Goal: Task Accomplishment & Management: Manage account settings

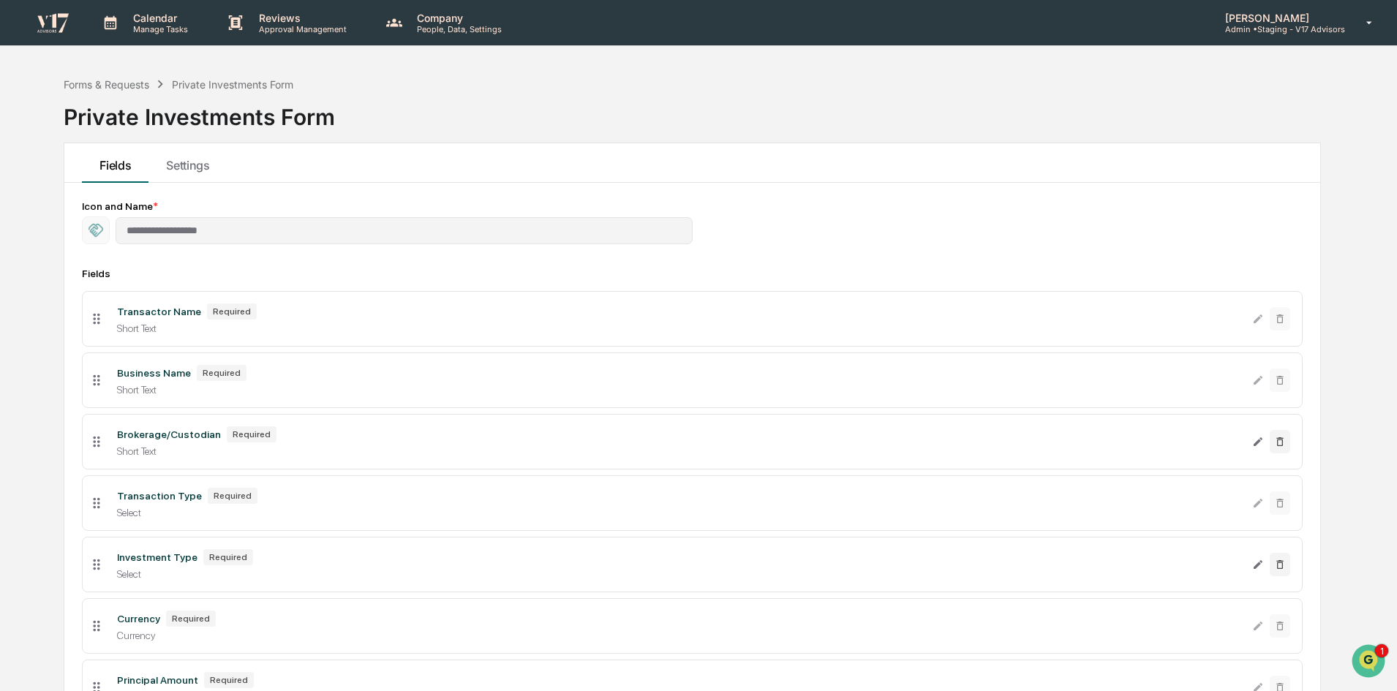
scroll to position [584, 0]
click at [1372, 655] on img "Open customer support" at bounding box center [1369, 661] width 37 height 29
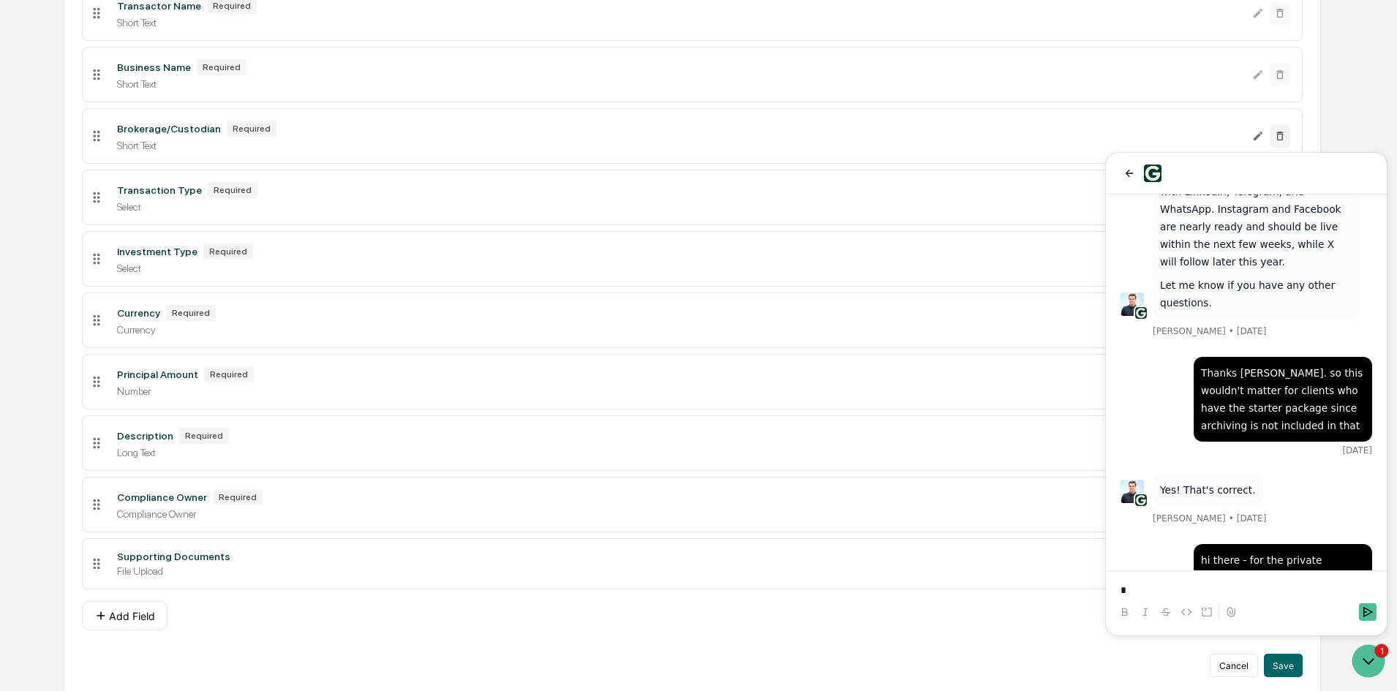
scroll to position [310, 0]
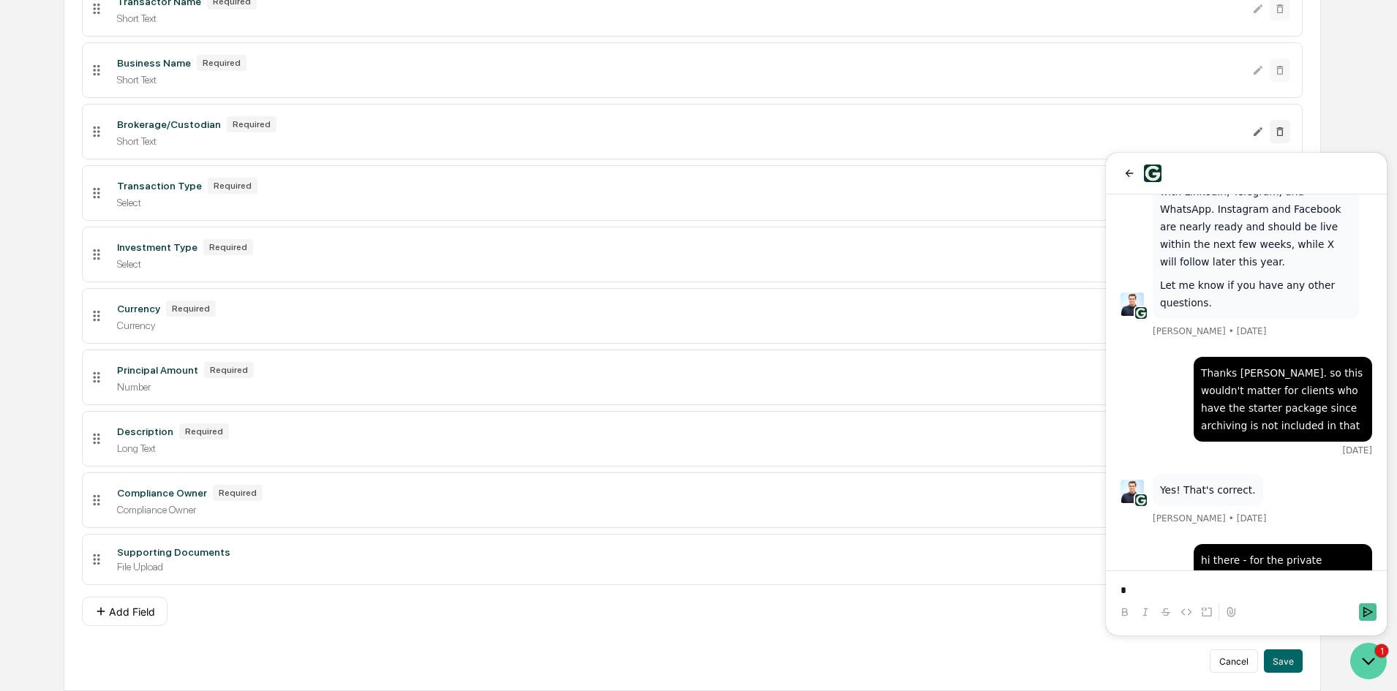
click at [1375, 656] on icon "Open customer support" at bounding box center [1369, 661] width 37 height 37
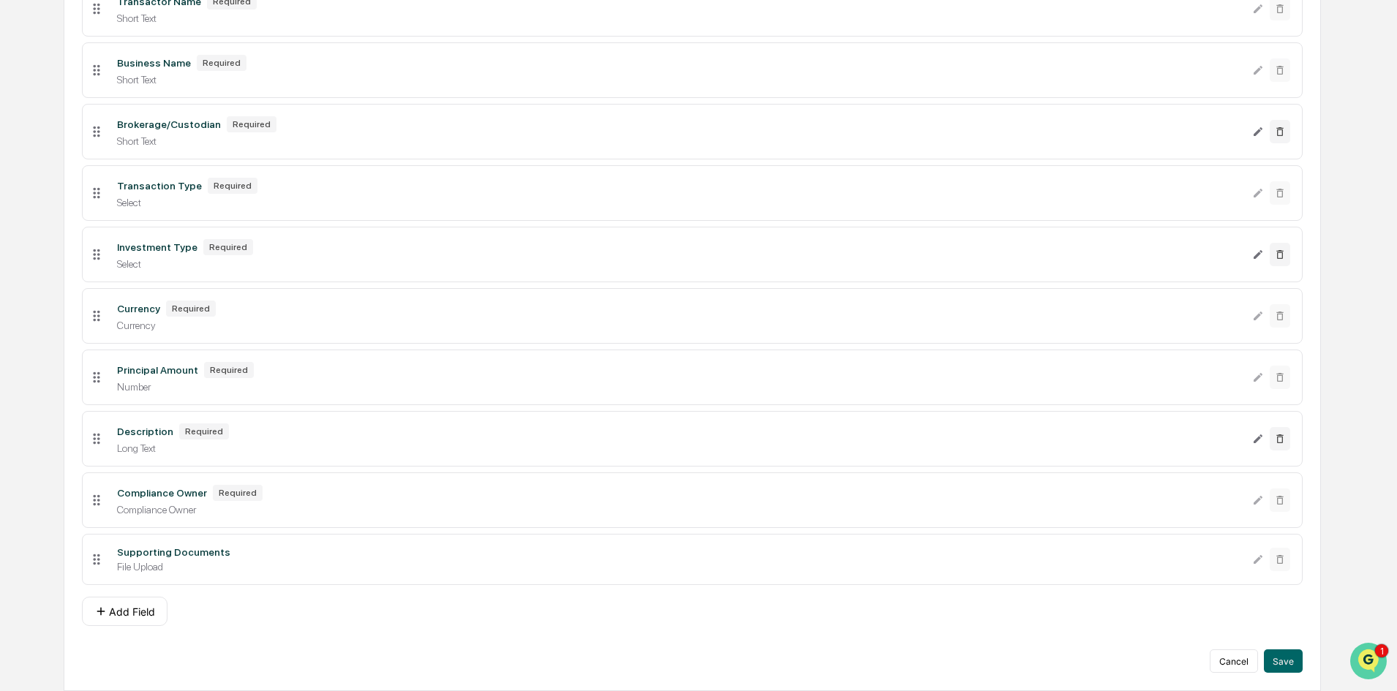
click at [1375, 656] on img "Open customer support" at bounding box center [1369, 661] width 37 height 29
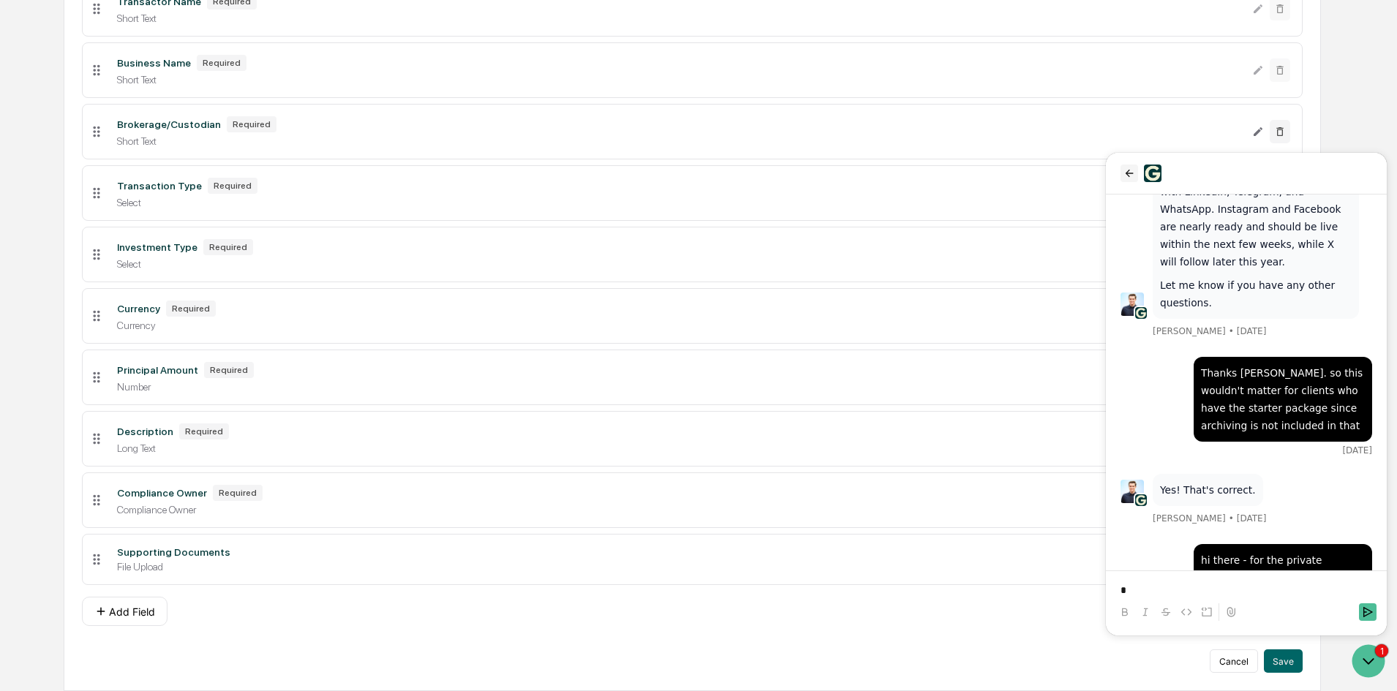
click at [1127, 173] on icon "back" at bounding box center [1130, 173] width 8 height 7
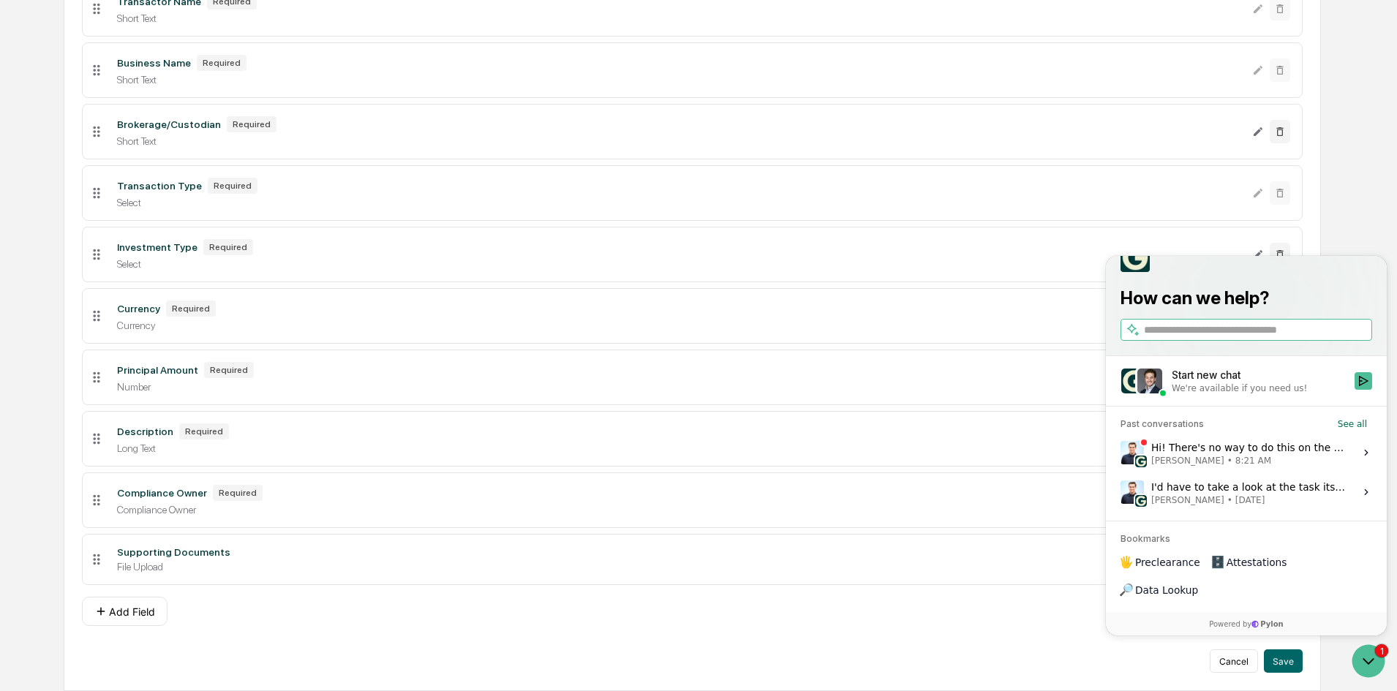
click at [1231, 394] on div "We're available if you need us!" at bounding box center [1239, 389] width 135 height 12
click at [1355, 390] on button "Start new chat We're available if you need us!" at bounding box center [1364, 381] width 18 height 18
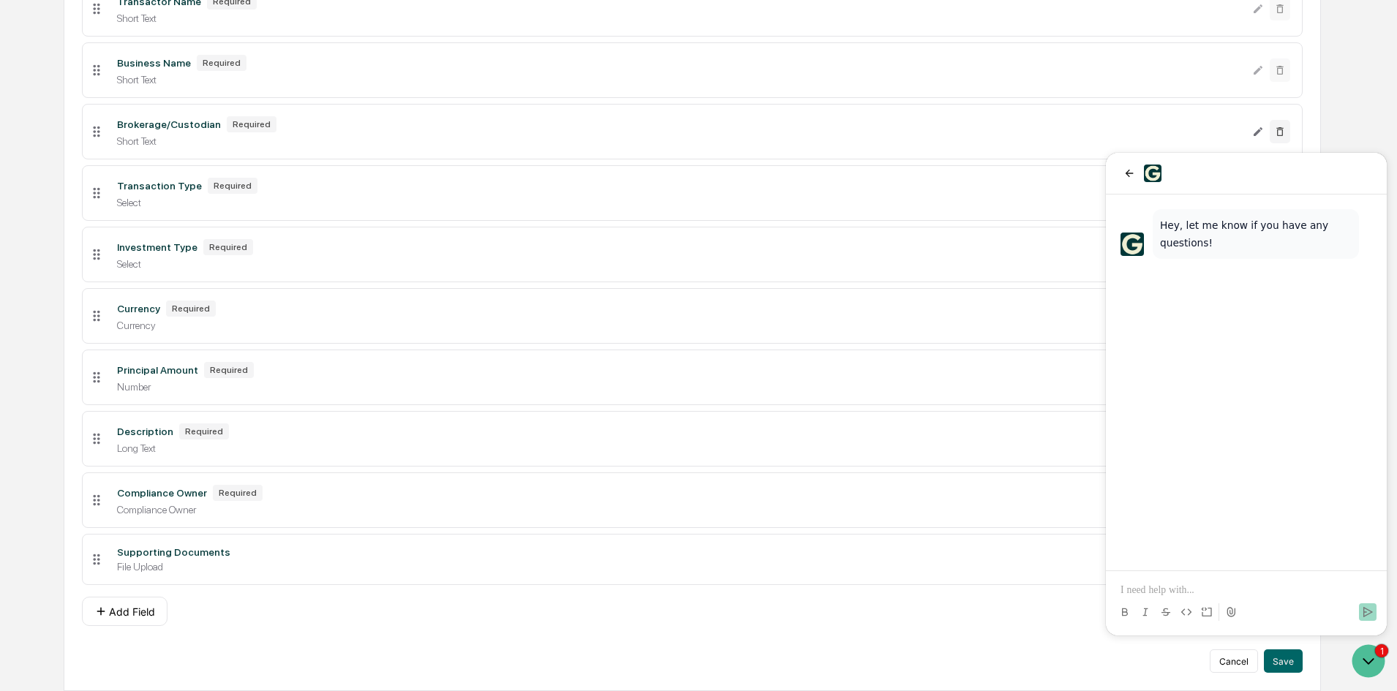
scroll to position [0, 0]
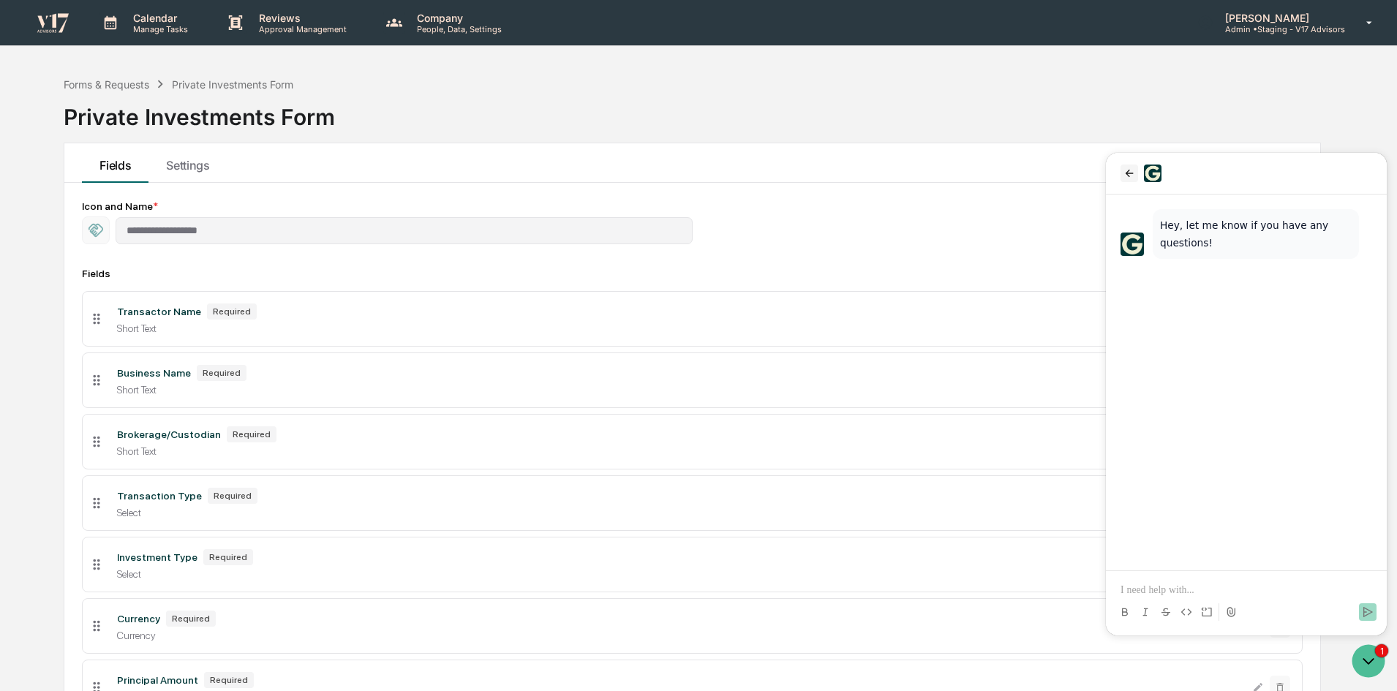
click at [1125, 177] on icon "back" at bounding box center [1130, 174] width 12 height 12
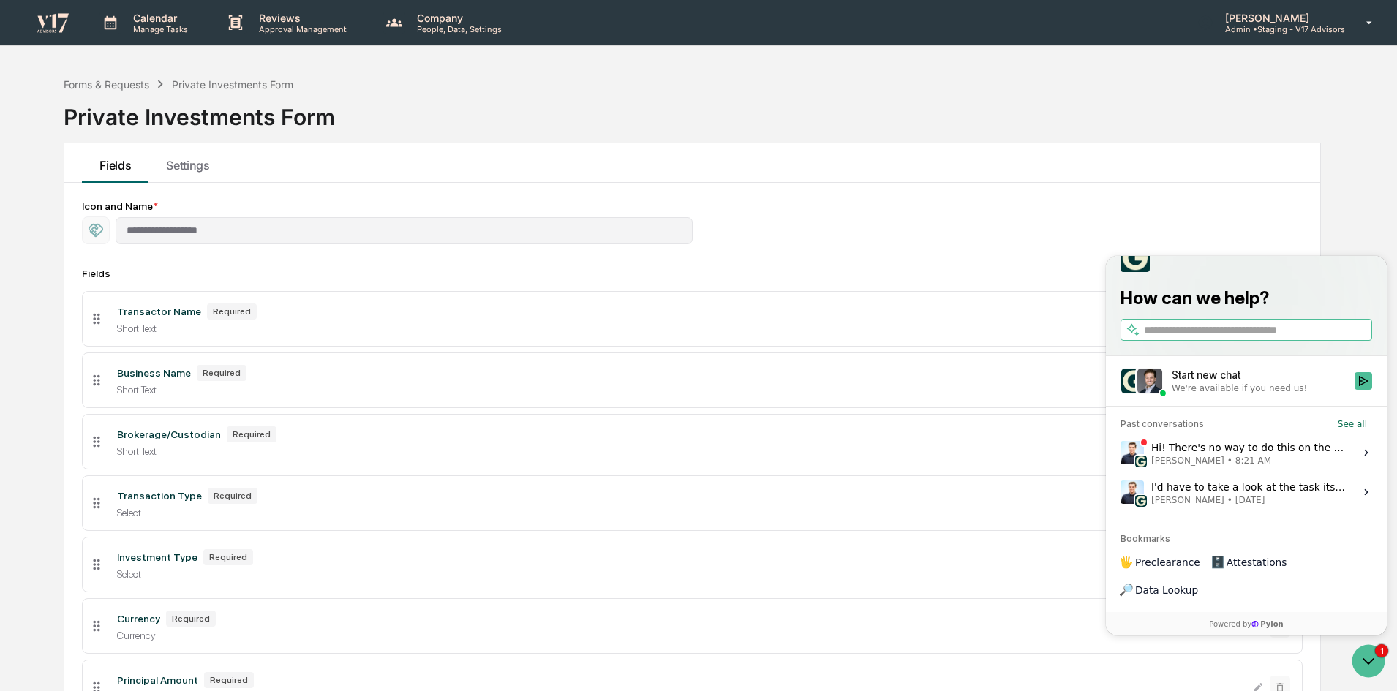
click at [1225, 467] on div "Hi! There's no way to do this on the front end because it links to other parts …" at bounding box center [1249, 453] width 195 height 28
click at [1121, 454] on button "View issue" at bounding box center [1120, 453] width 1 height 1
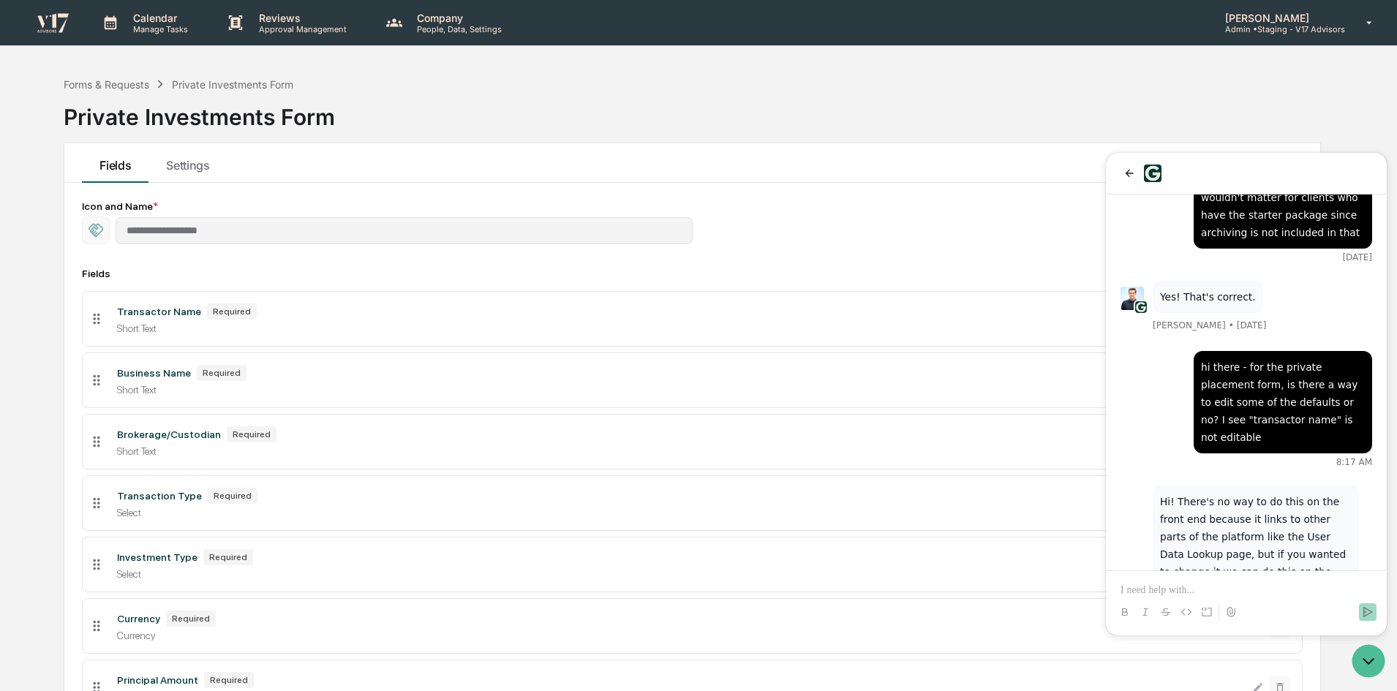
click at [1250, 587] on p at bounding box center [1247, 590] width 252 height 15
click at [978, 101] on div "Forms & Requests Private Investments Form Private Investments Form" at bounding box center [693, 106] width 1258 height 73
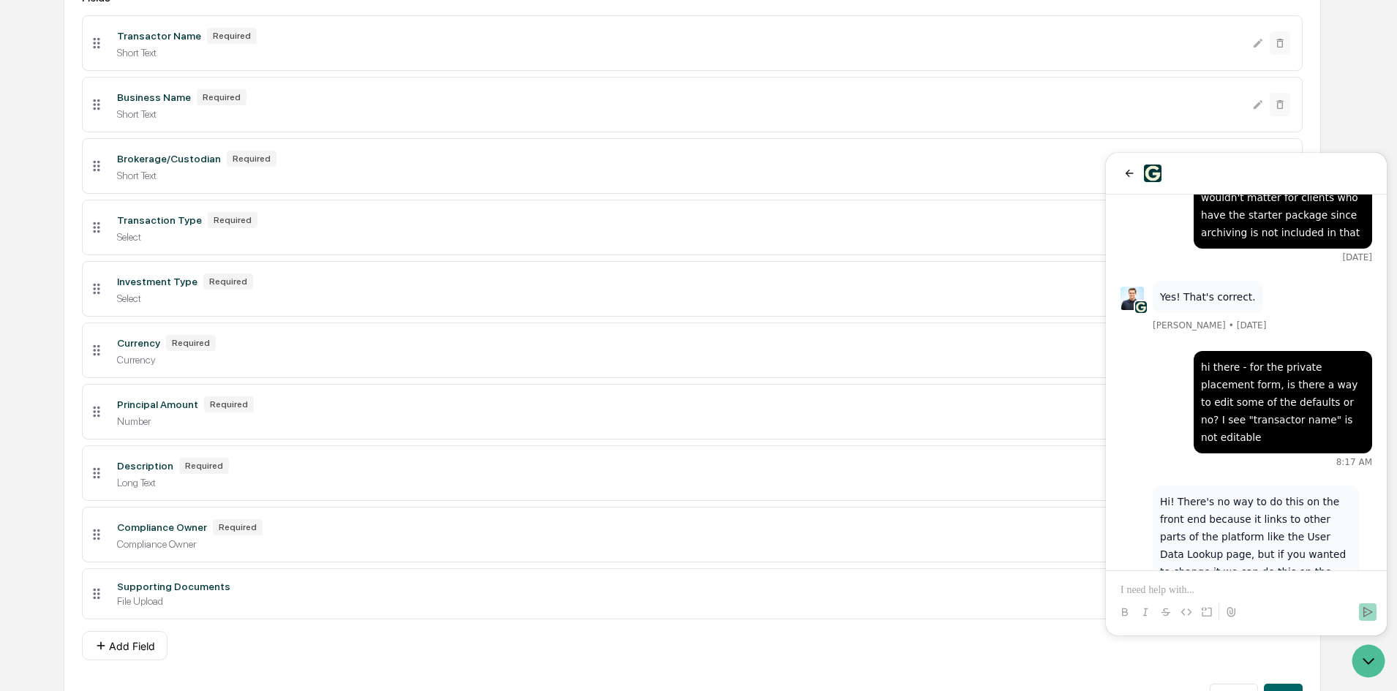
scroll to position [310, 0]
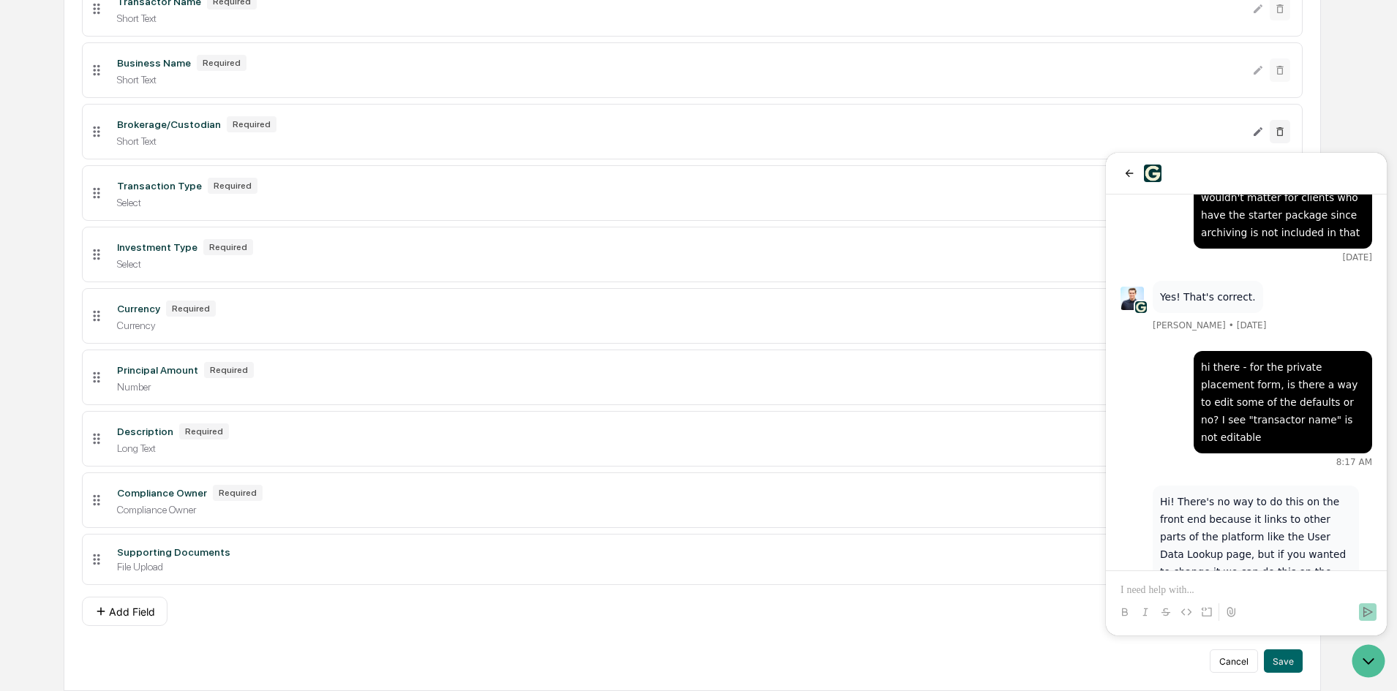
click at [1212, 591] on p at bounding box center [1247, 590] width 252 height 15
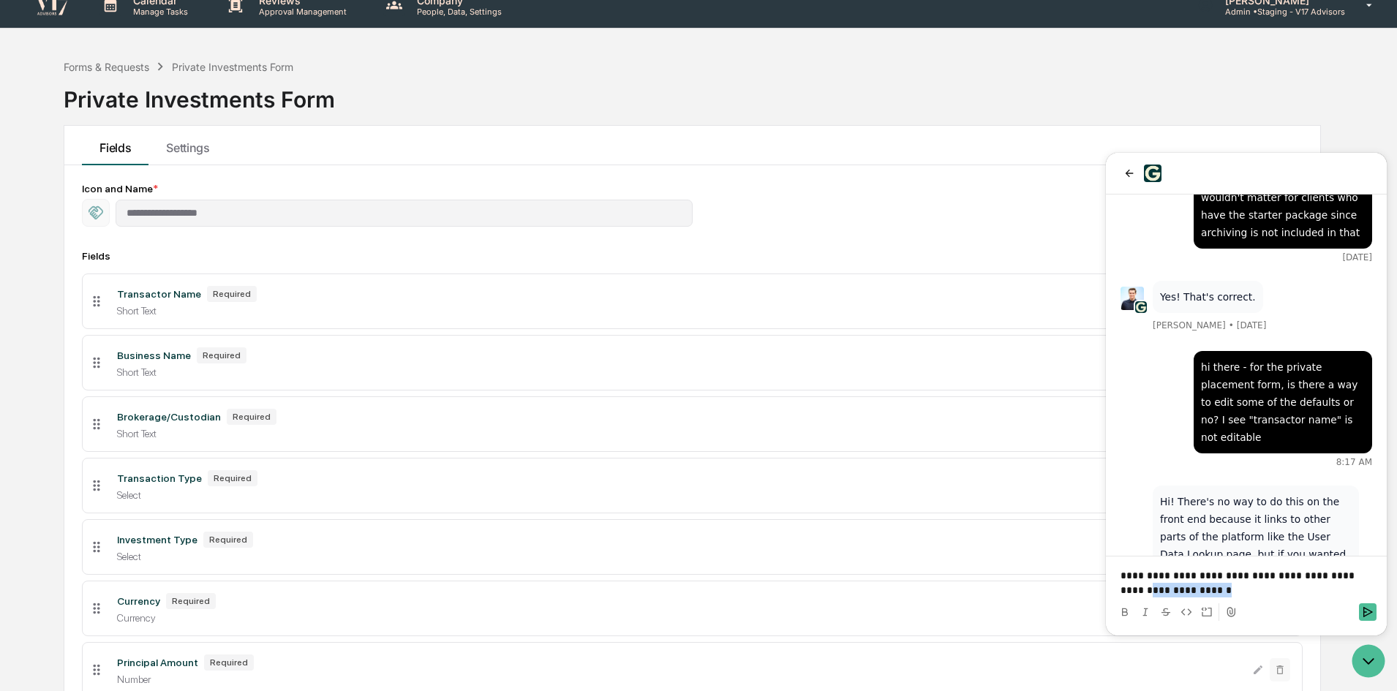
drag, startPoint x: 1212, startPoint y: 590, endPoint x: 1122, endPoint y: 595, distance: 89.4
click at [1122, 595] on p "**********" at bounding box center [1247, 582] width 252 height 29
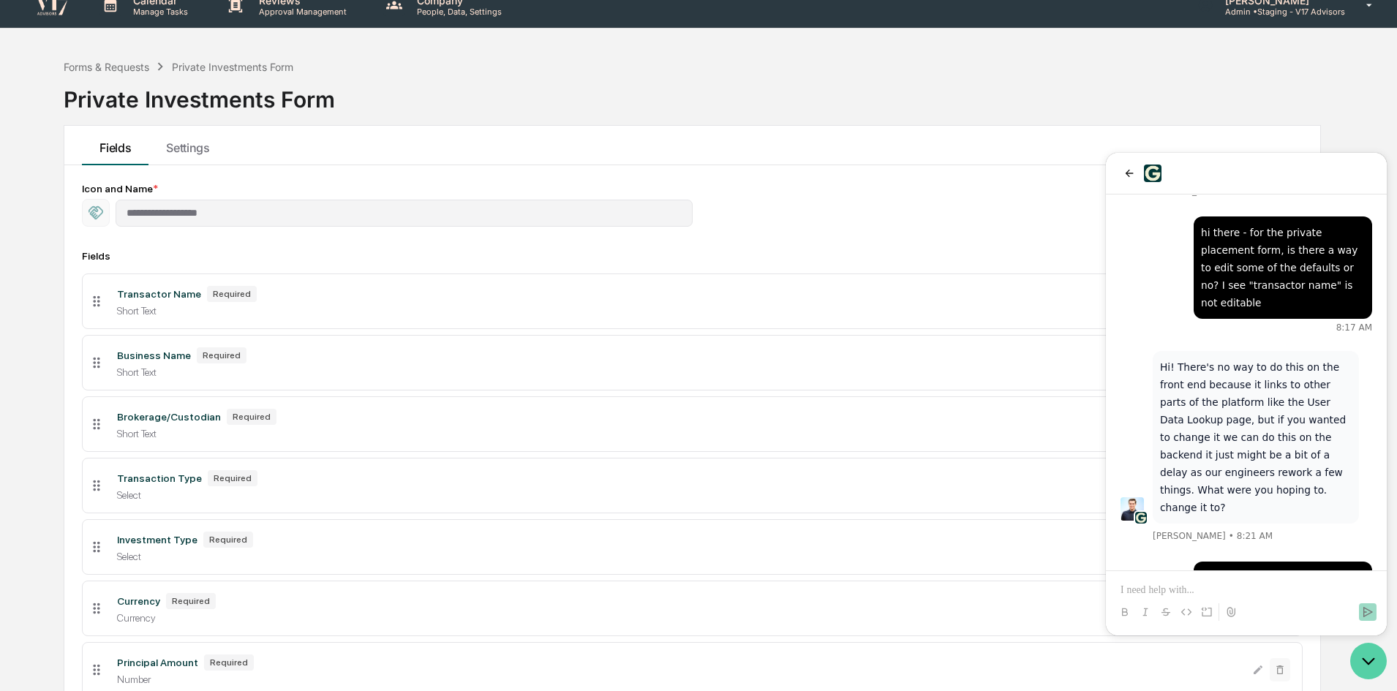
click at [1366, 662] on icon "Open customer support" at bounding box center [1369, 661] width 11 height 5
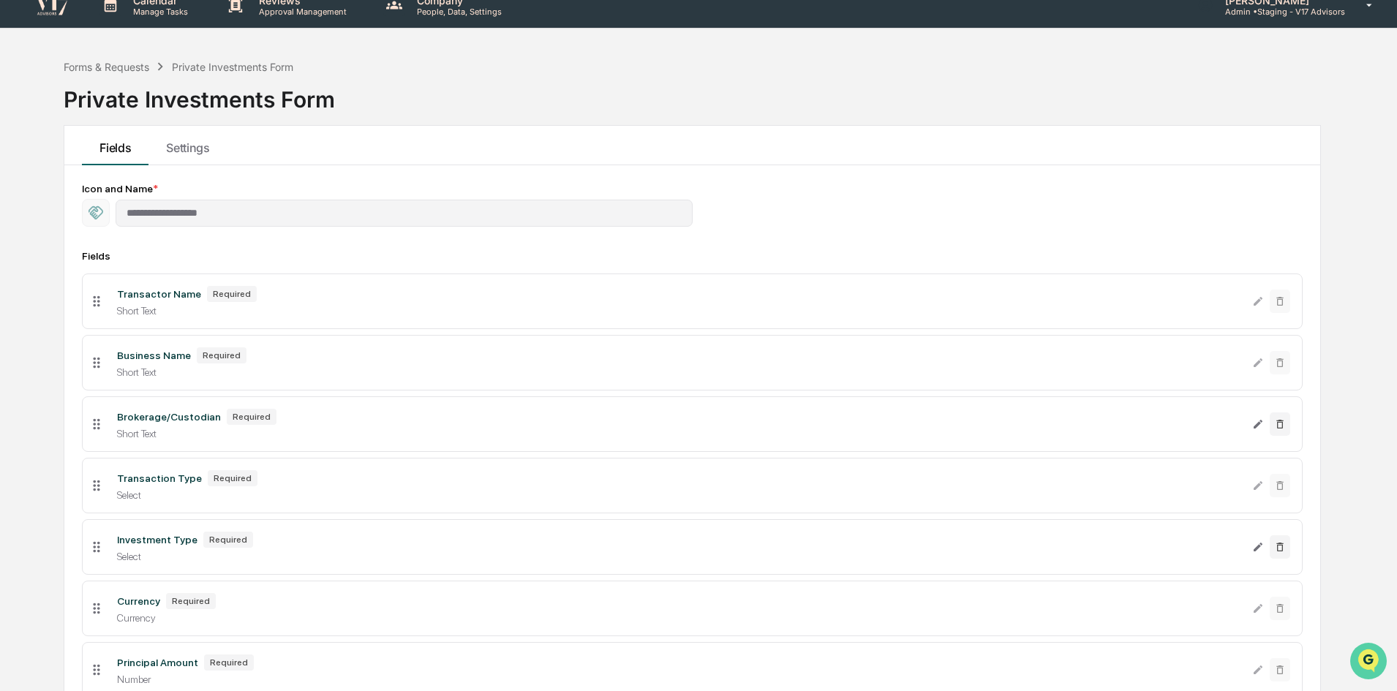
click at [1367, 675] on icon "Open customer support" at bounding box center [1369, 679] width 37 height 37
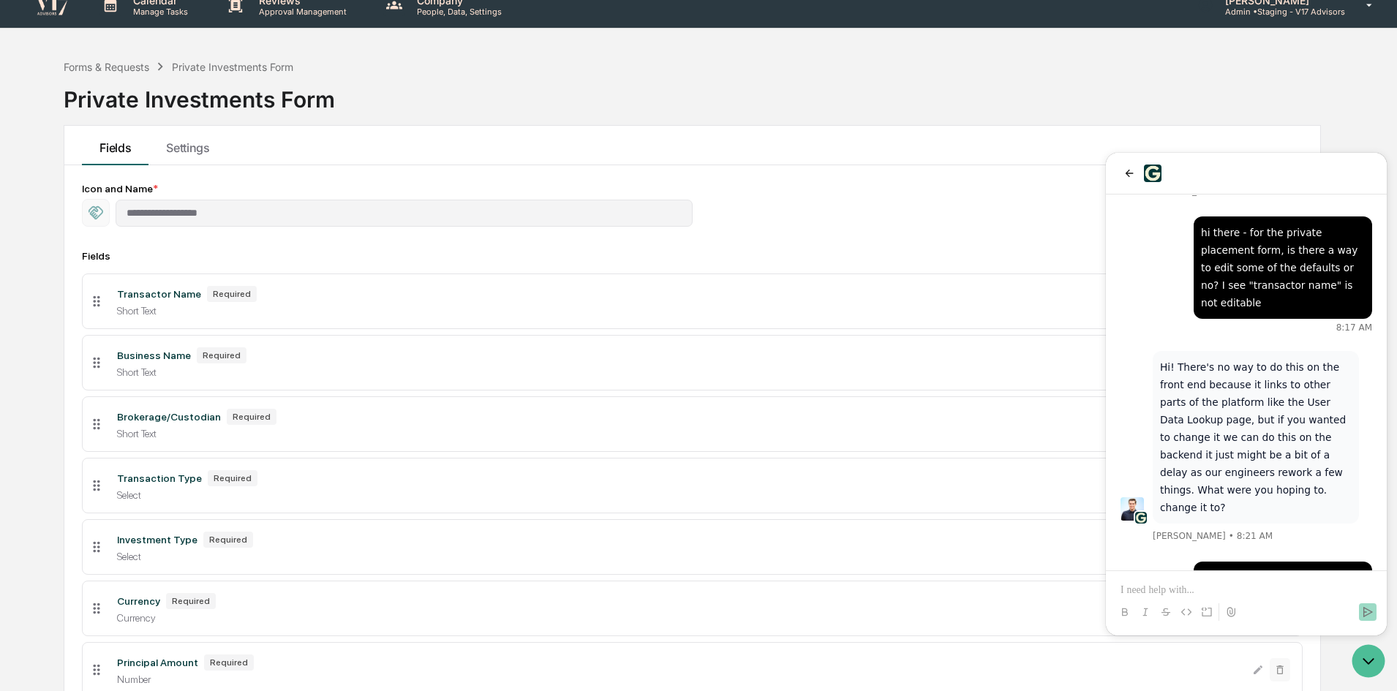
click at [1252, 100] on div "Forms & Requests Private Investments Form Private Investments Form" at bounding box center [693, 88] width 1258 height 73
click at [1372, 658] on icon "Open customer support" at bounding box center [1369, 661] width 37 height 37
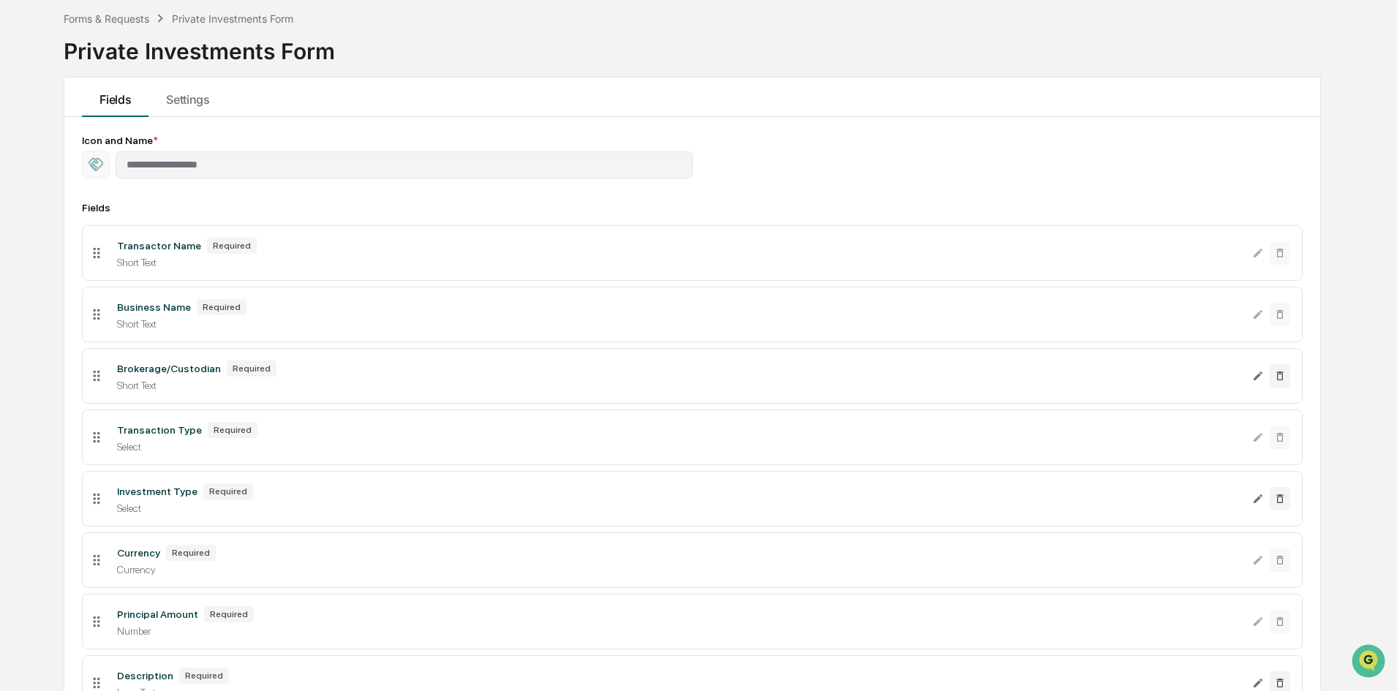
scroll to position [0, 0]
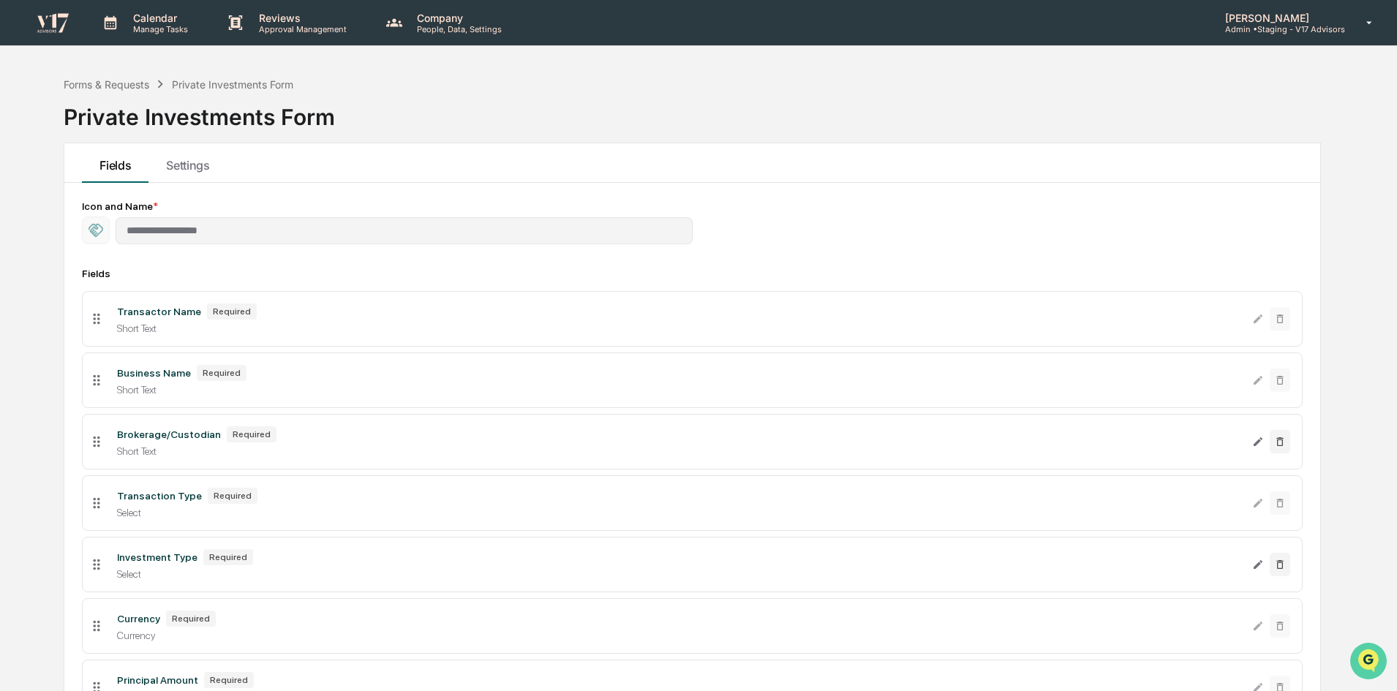
click at [1370, 664] on icon "Open customer support" at bounding box center [1369, 679] width 37 height 37
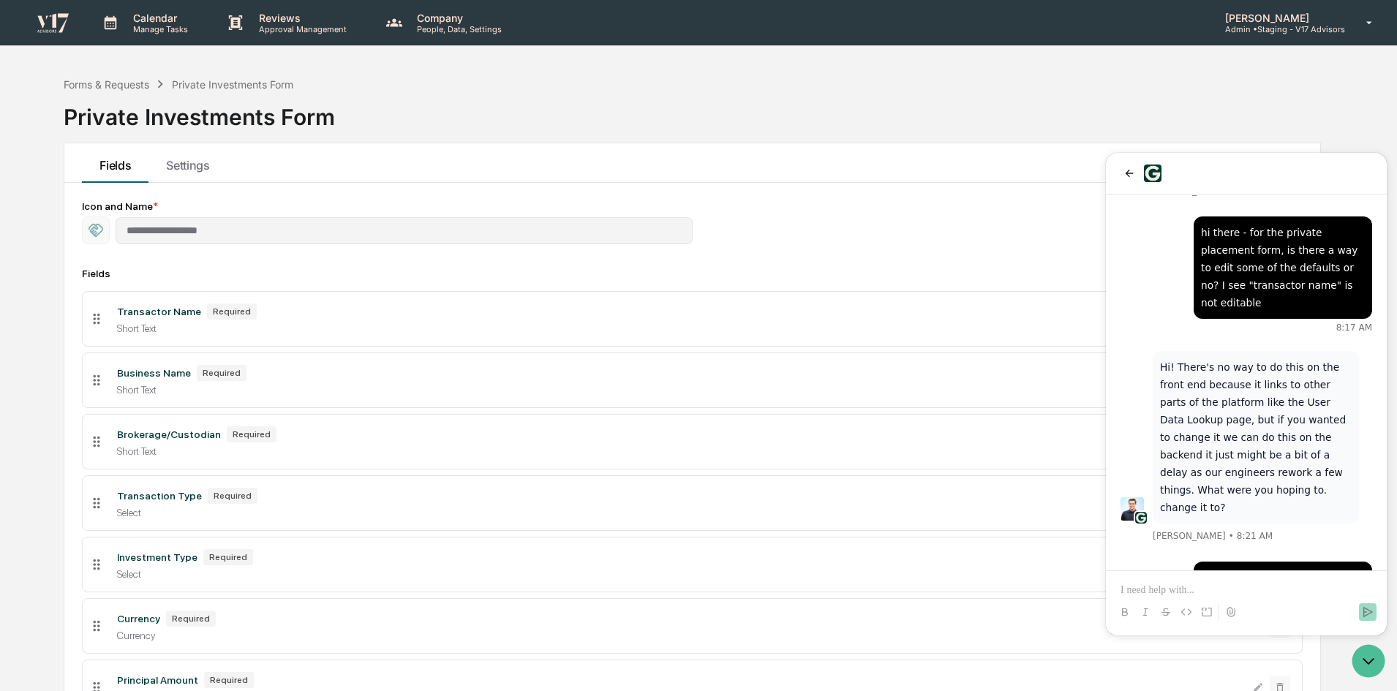
click at [1315, 597] on p at bounding box center [1247, 590] width 252 height 15
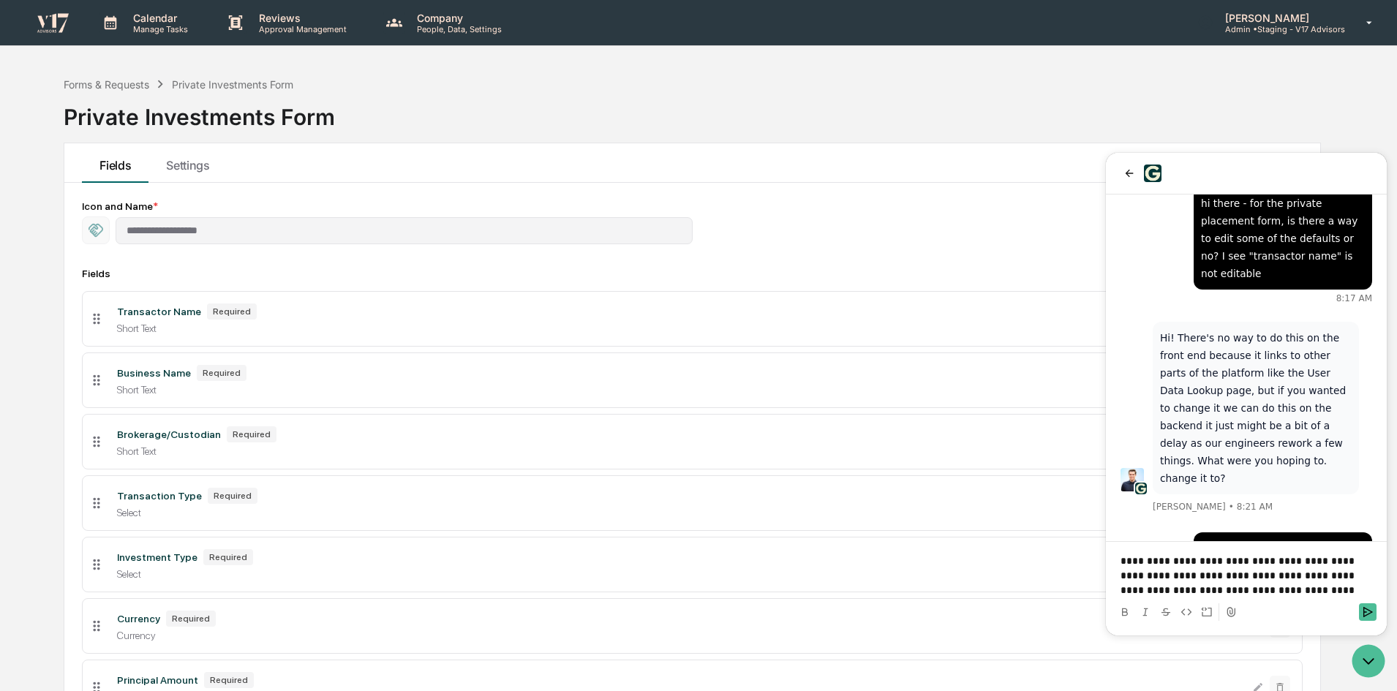
scroll to position [955, 0]
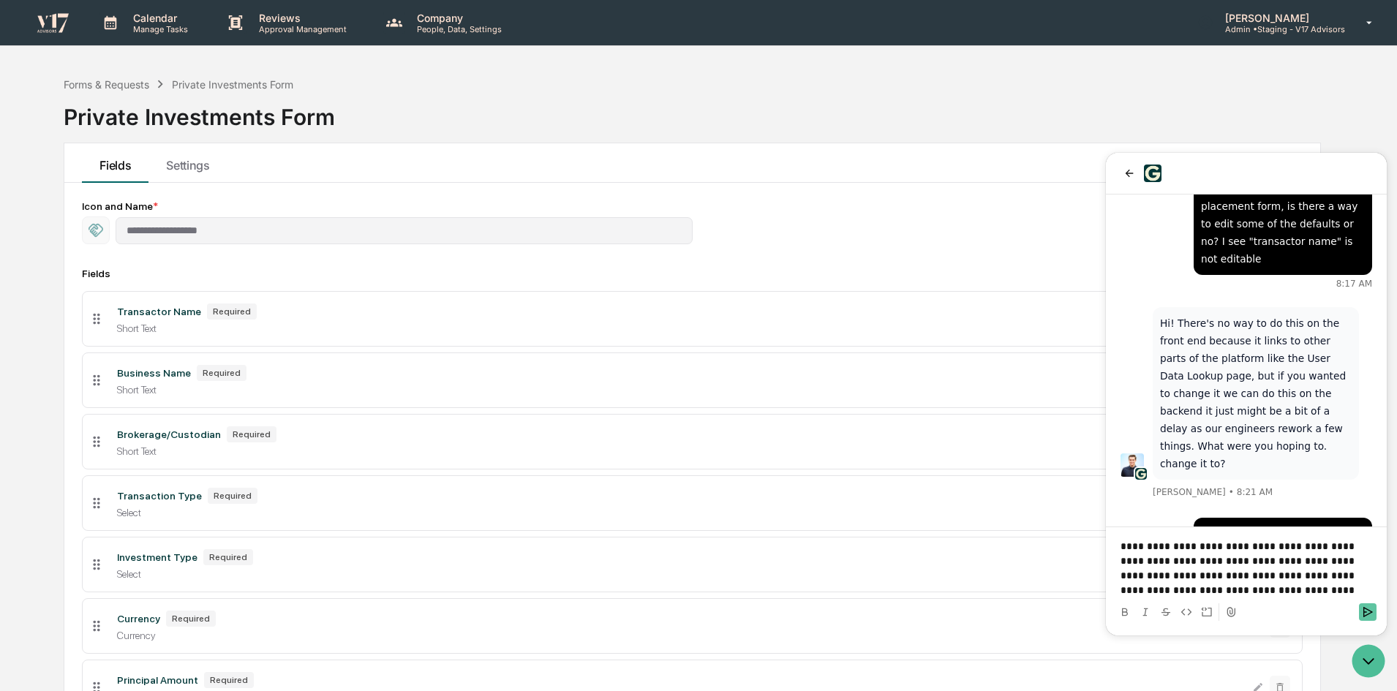
click at [1365, 612] on icon "Send" at bounding box center [1369, 612] width 10 height 10
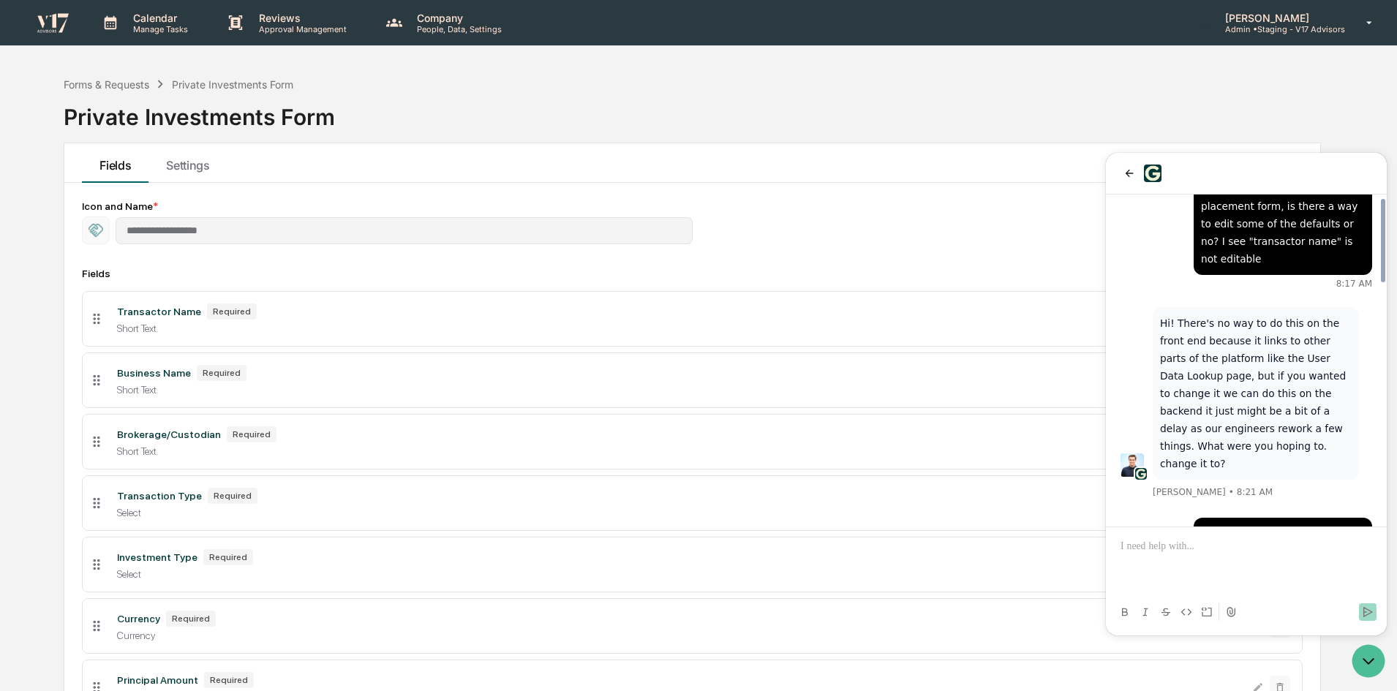
scroll to position [1081, 0]
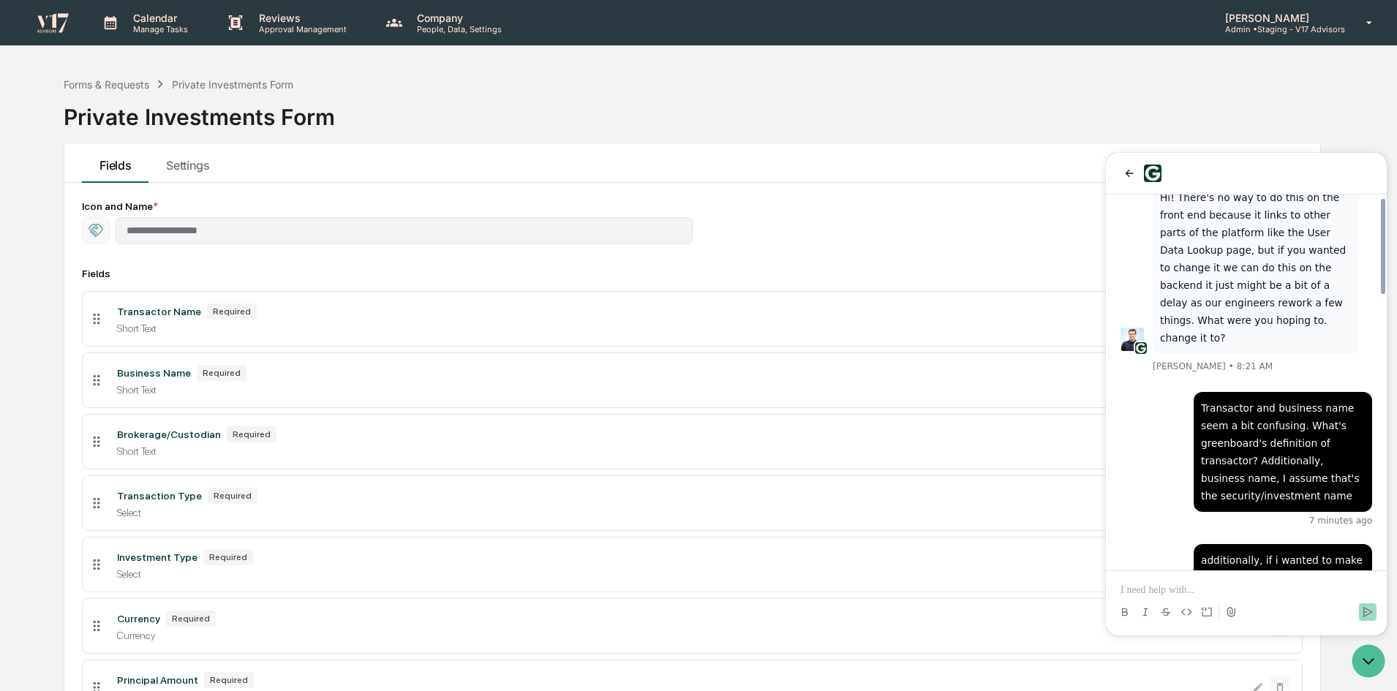
click at [906, 101] on div "Forms & Requests Private Investments Form Private Investments Form" at bounding box center [693, 106] width 1258 height 73
click at [1372, 658] on icon "Open customer support" at bounding box center [1369, 661] width 37 height 37
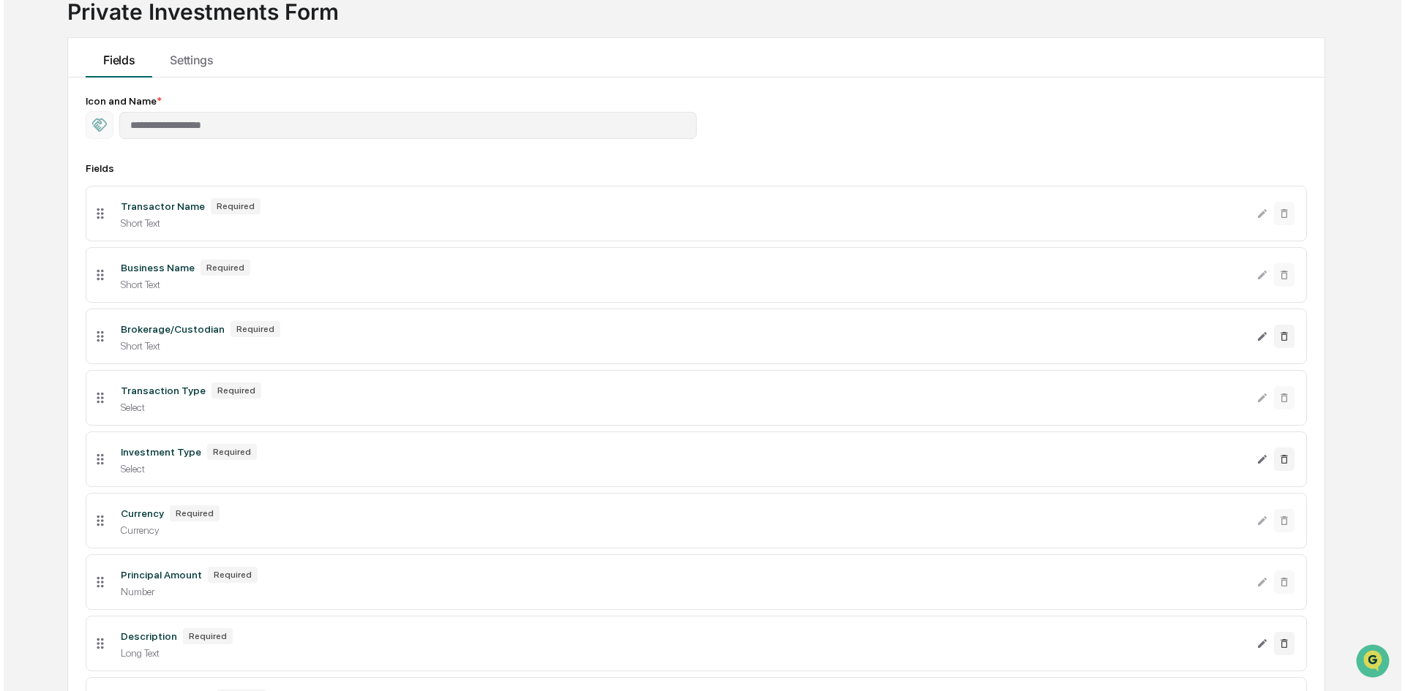
scroll to position [310, 0]
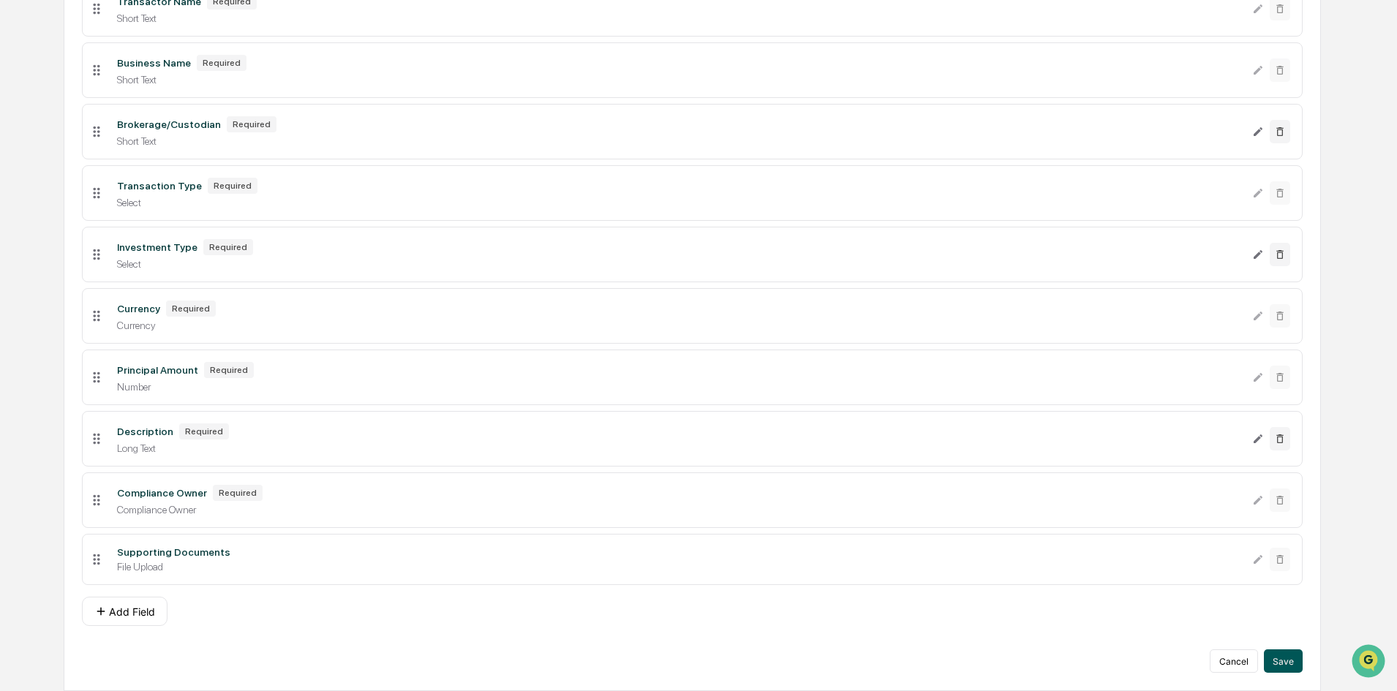
click at [1277, 656] on button "Save" at bounding box center [1283, 661] width 39 height 23
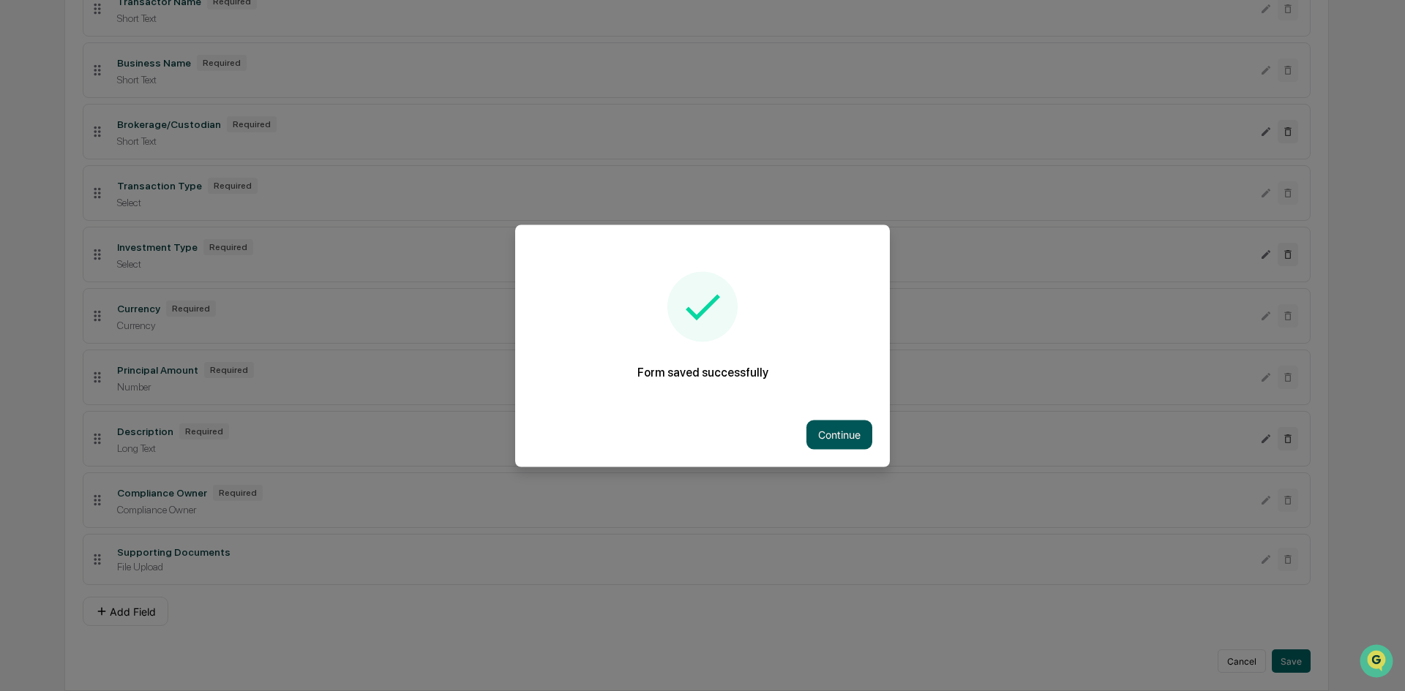
click at [835, 435] on button "Continue" at bounding box center [839, 434] width 66 height 29
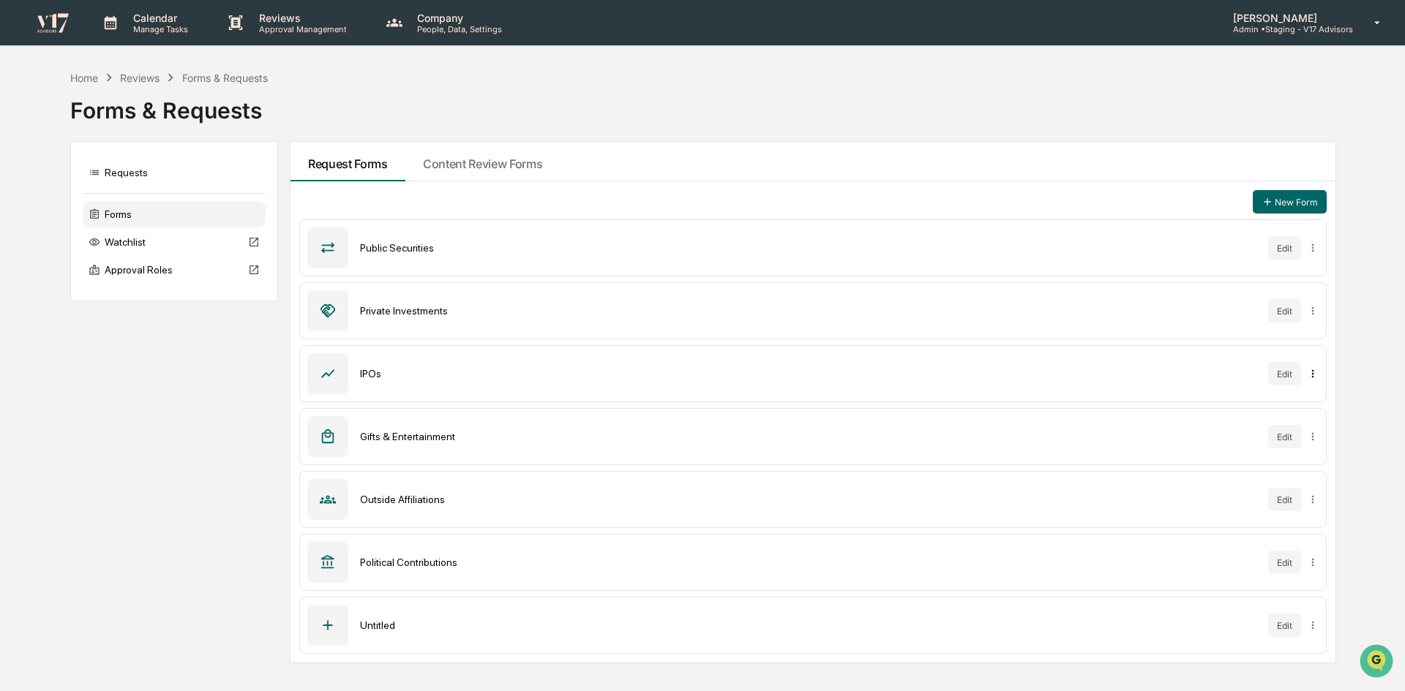
click at [1312, 373] on html "Calendar Manage Tasks Reviews Approval Management Company People, Data, Setting…" at bounding box center [702, 345] width 1405 height 691
click at [1372, 659] on img "Open customer support" at bounding box center [1376, 661] width 37 height 29
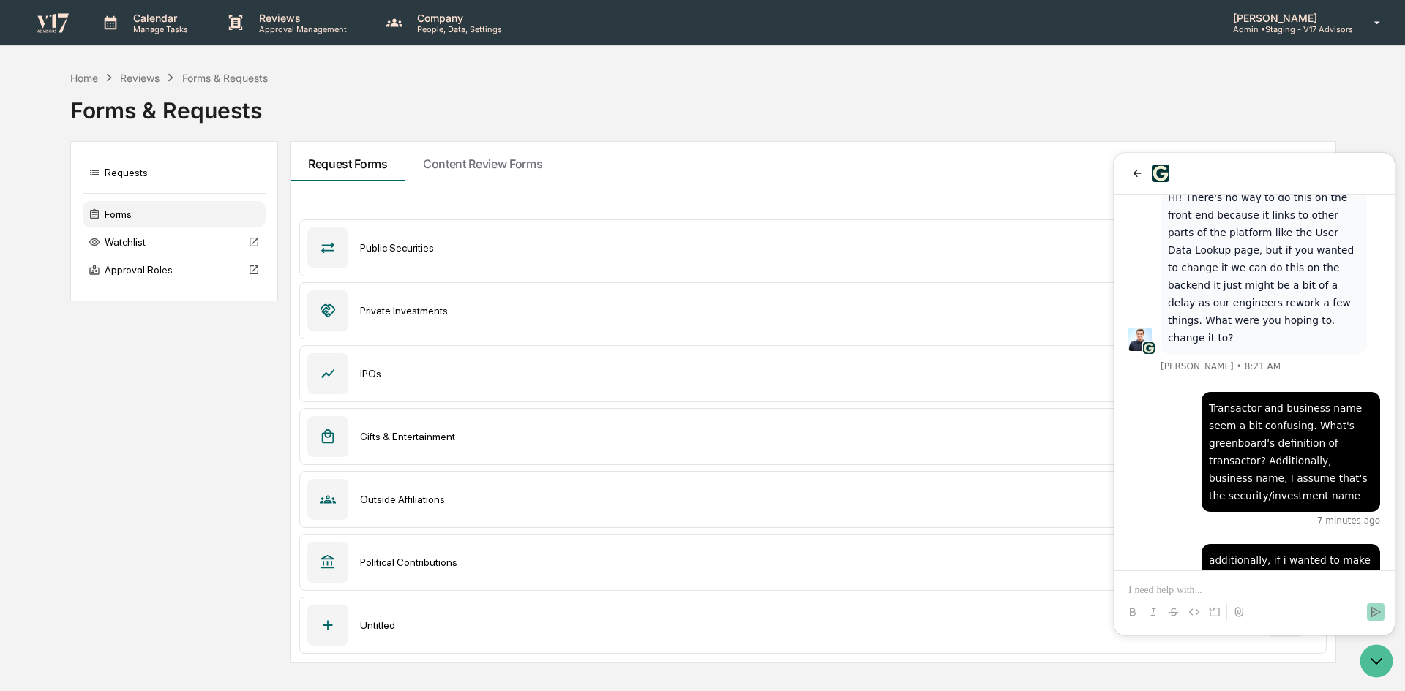
click at [1288, 584] on p at bounding box center [1254, 590] width 252 height 15
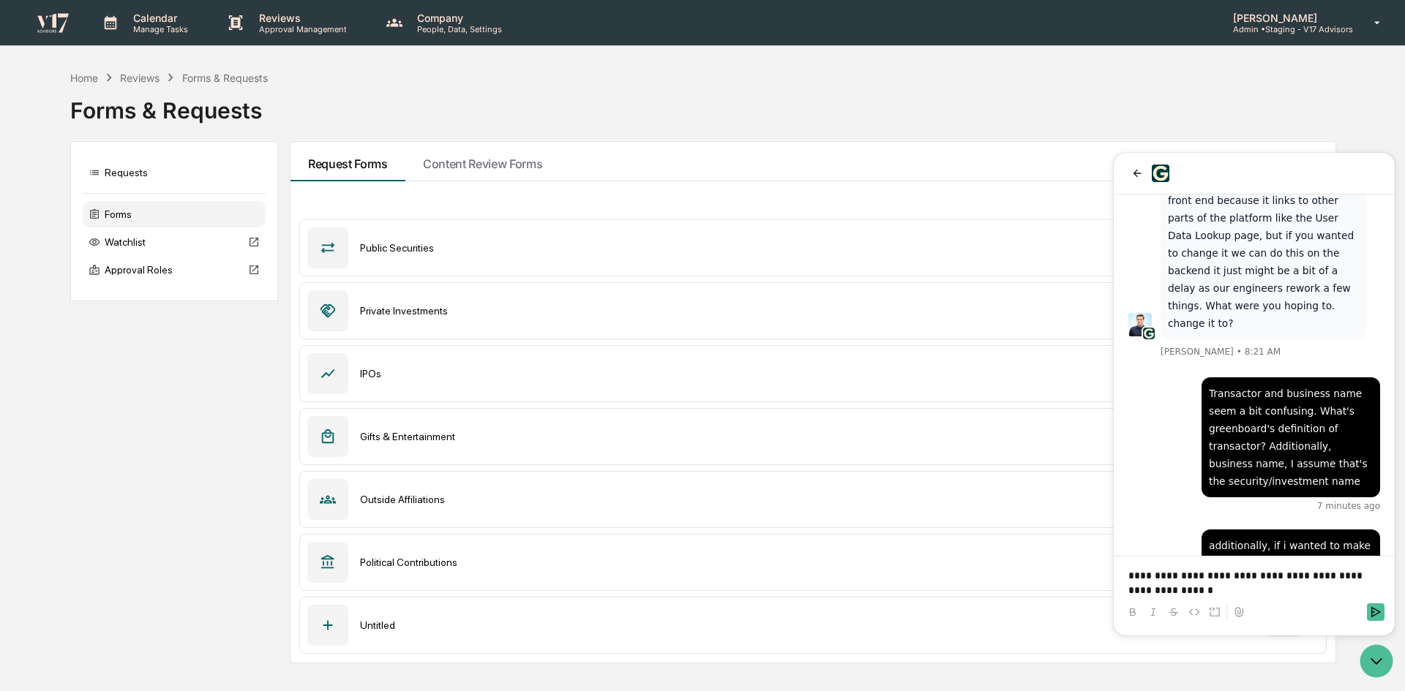
click at [1319, 110] on div "Forms & Requests" at bounding box center [702, 105] width 1264 height 38
click at [1378, 666] on icon "Open customer support" at bounding box center [1376, 661] width 37 height 37
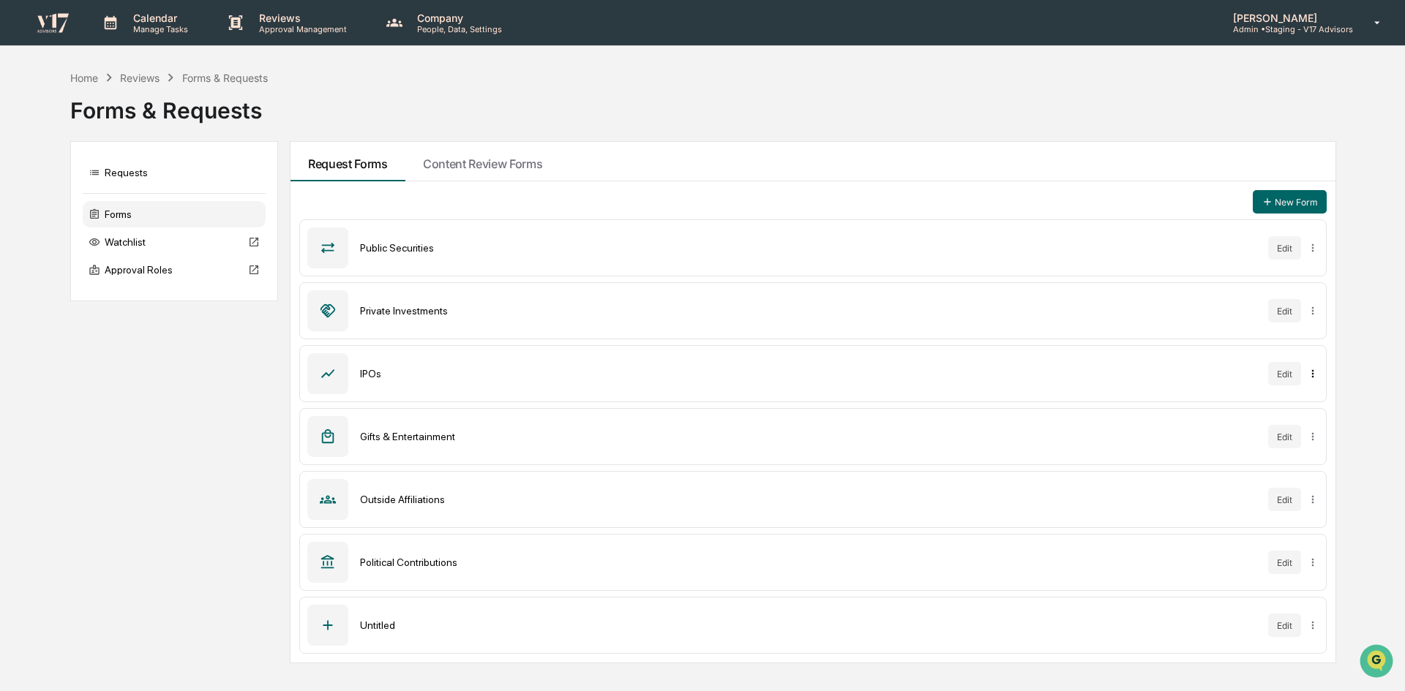
click at [1315, 376] on html "Calendar Manage Tasks Reviews Approval Management Company People, Data, Setting…" at bounding box center [702, 345] width 1405 height 691
click at [1375, 663] on icon "Open customer support" at bounding box center [1376, 679] width 37 height 37
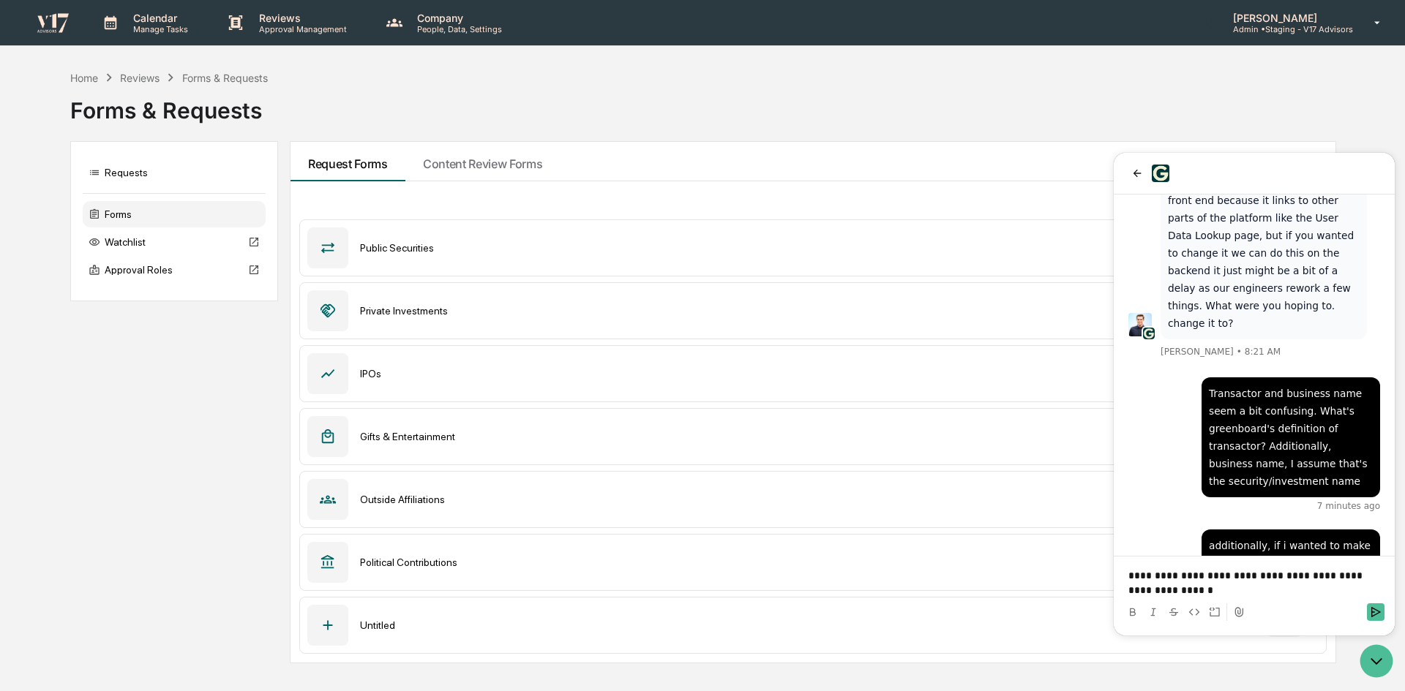
click at [1299, 599] on div at bounding box center [1253, 612] width 269 height 29
click at [1252, 579] on p "**********" at bounding box center [1254, 582] width 252 height 29
click at [1343, 590] on p "**********" at bounding box center [1254, 582] width 252 height 29
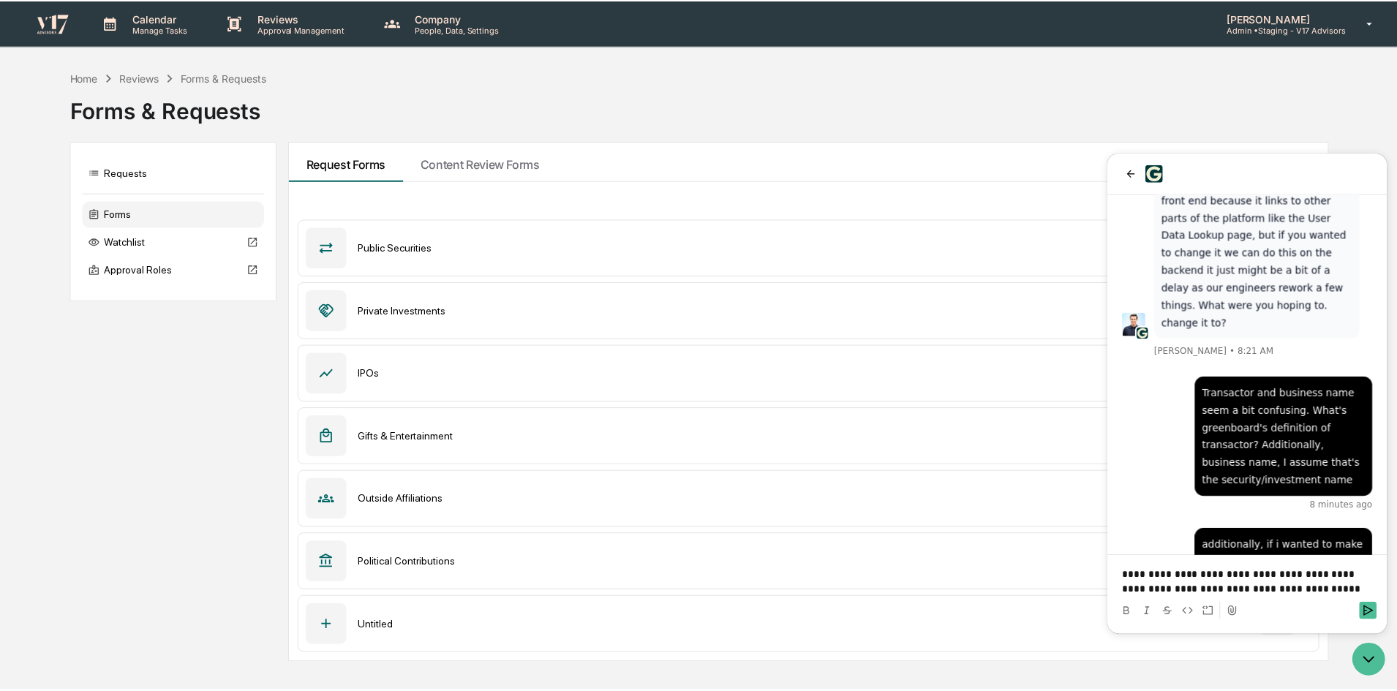
scroll to position [1154, 0]
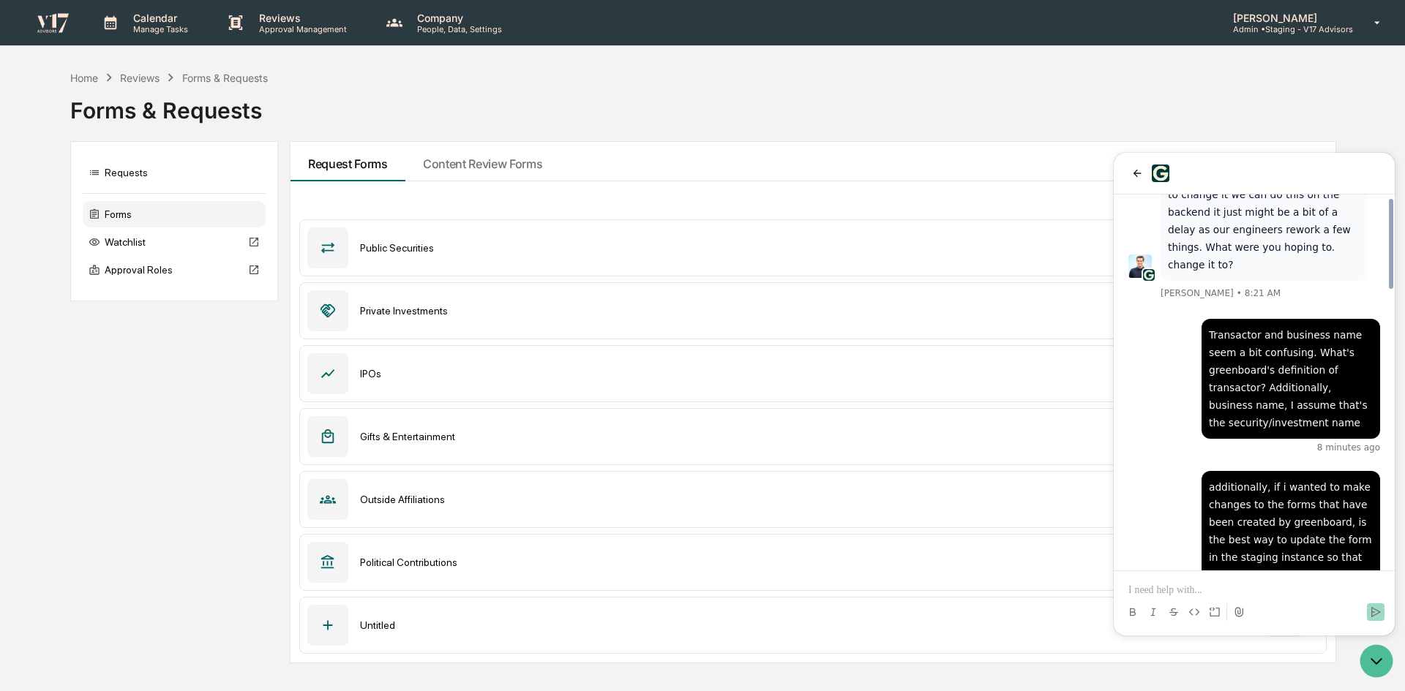
click at [696, 60] on div "Calendar Manage Tasks Reviews Approval Management Company People, Data, Setting…" at bounding box center [702, 345] width 1405 height 691
click at [1381, 647] on icon "Open customer support" at bounding box center [1376, 661] width 37 height 37
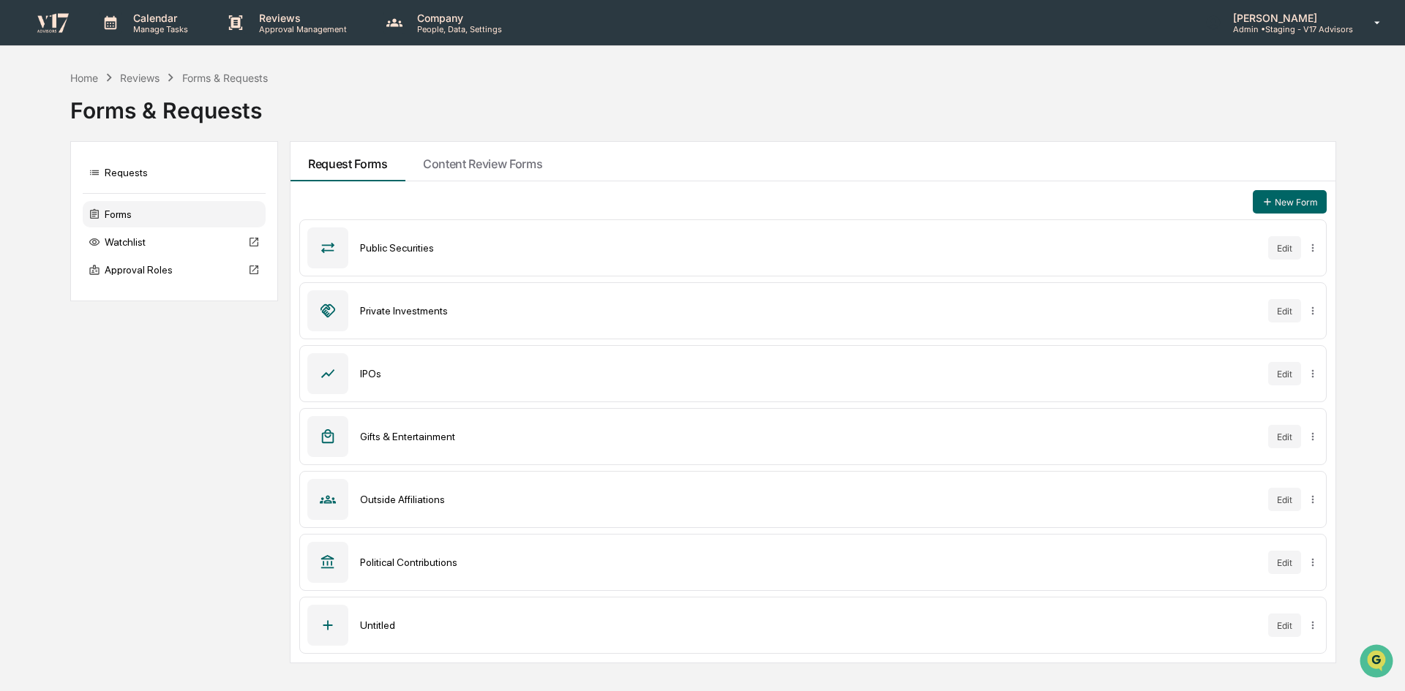
click at [453, 560] on div "Political Contributions" at bounding box center [808, 563] width 896 height 12
click at [1272, 568] on button "Edit" at bounding box center [1284, 562] width 33 height 23
click at [381, 314] on div "Private Investments" at bounding box center [808, 311] width 896 height 12
click at [1280, 316] on button "Edit" at bounding box center [1284, 310] width 33 height 23
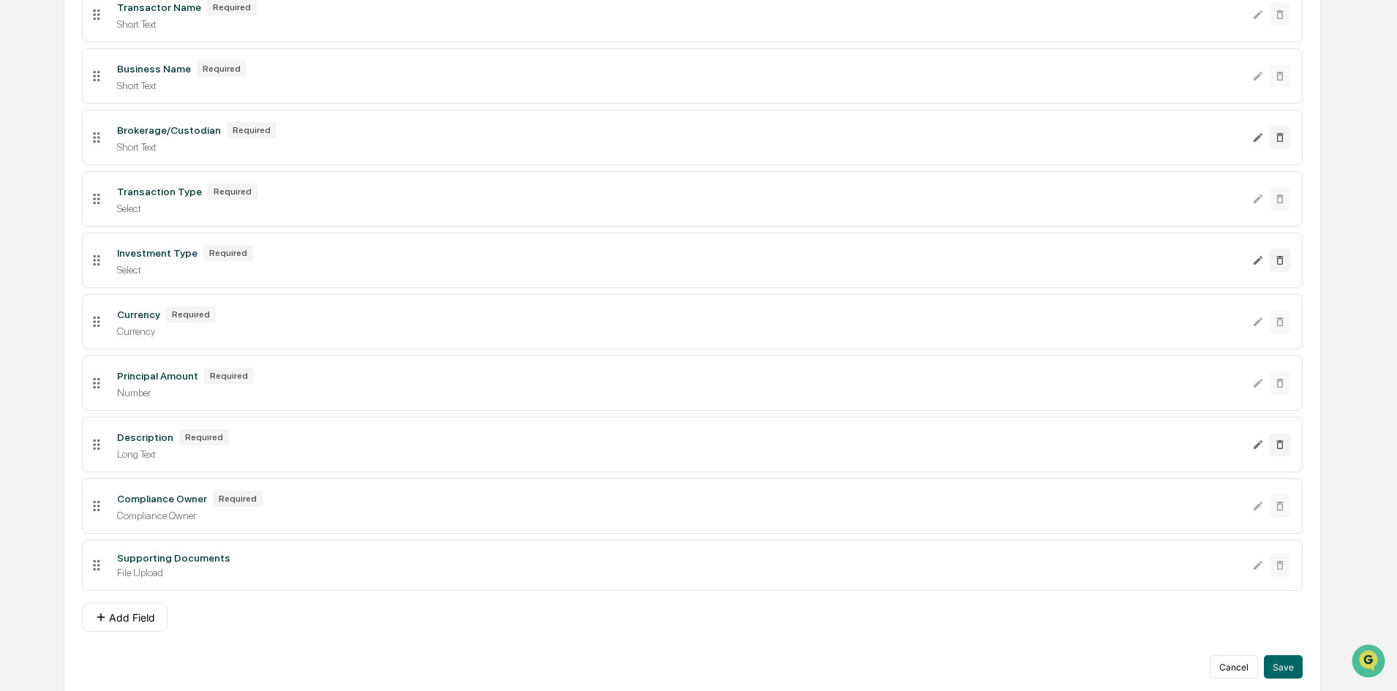
scroll to position [310, 0]
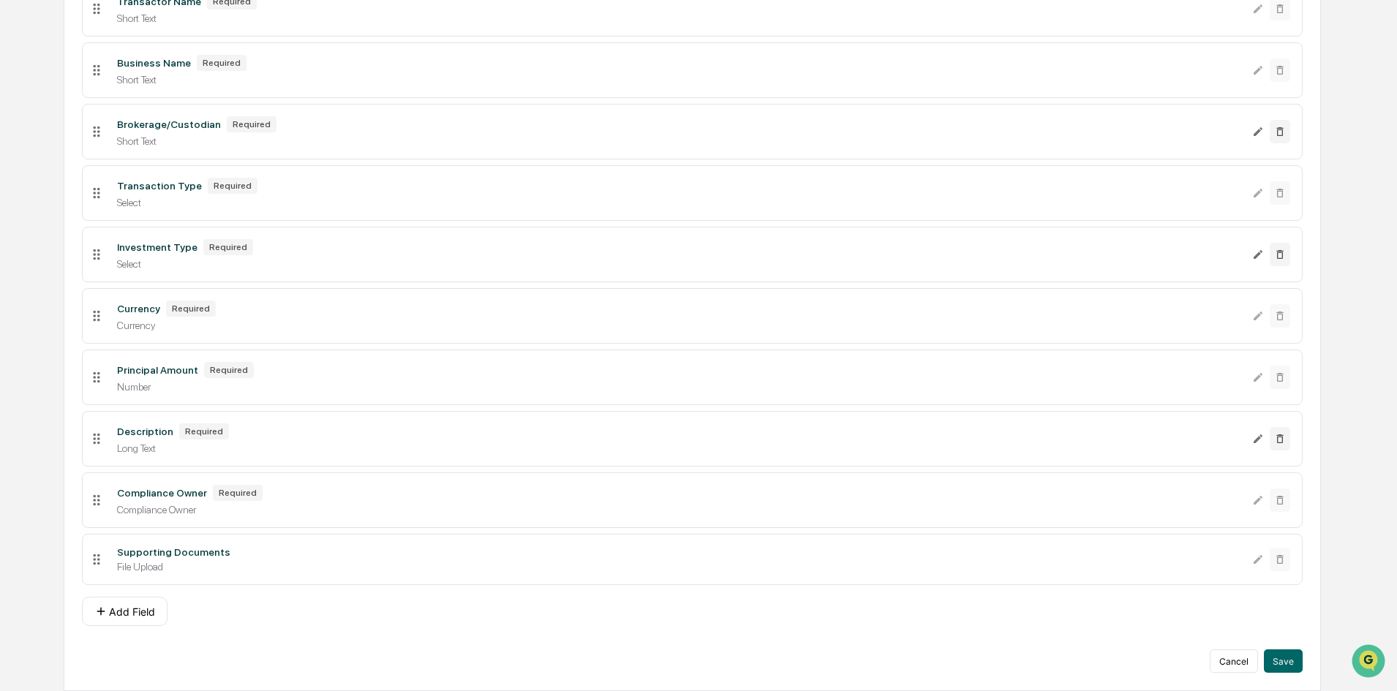
click at [183, 507] on div "Compliance Owner" at bounding box center [679, 510] width 1124 height 12
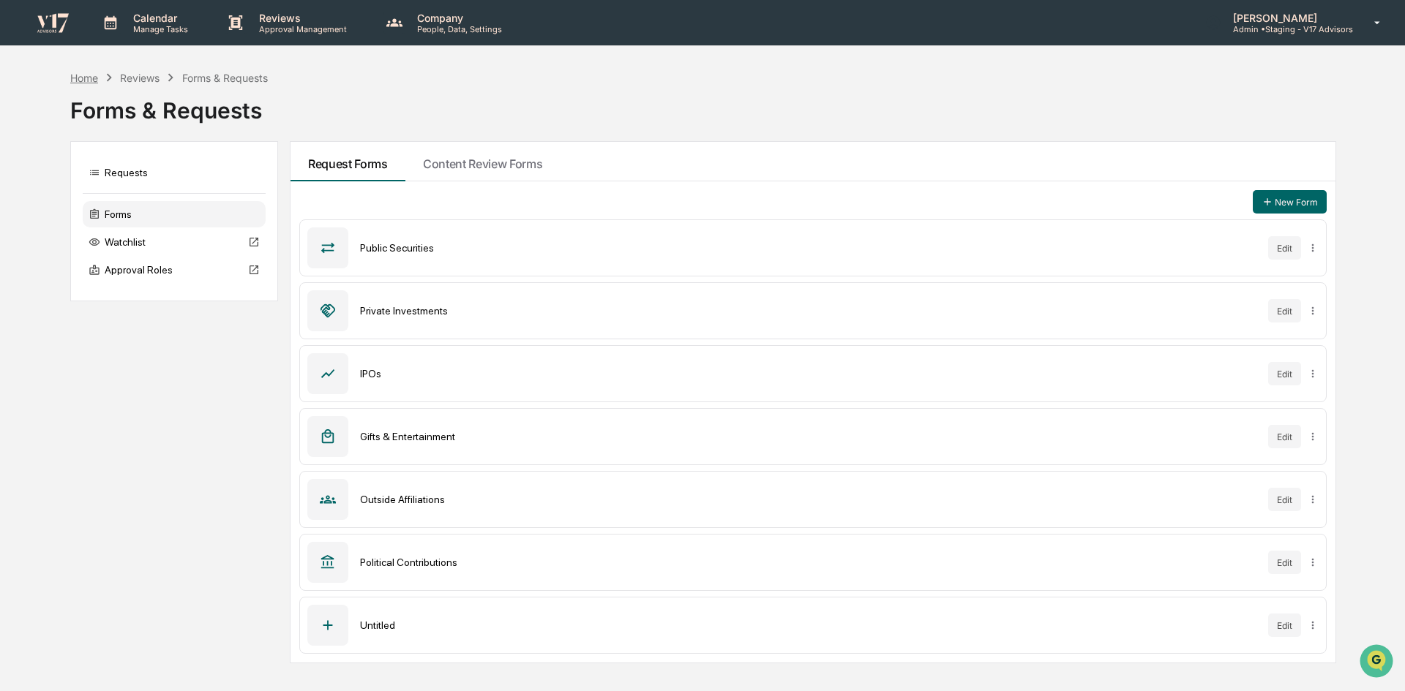
click at [90, 76] on div "Home" at bounding box center [84, 78] width 28 height 12
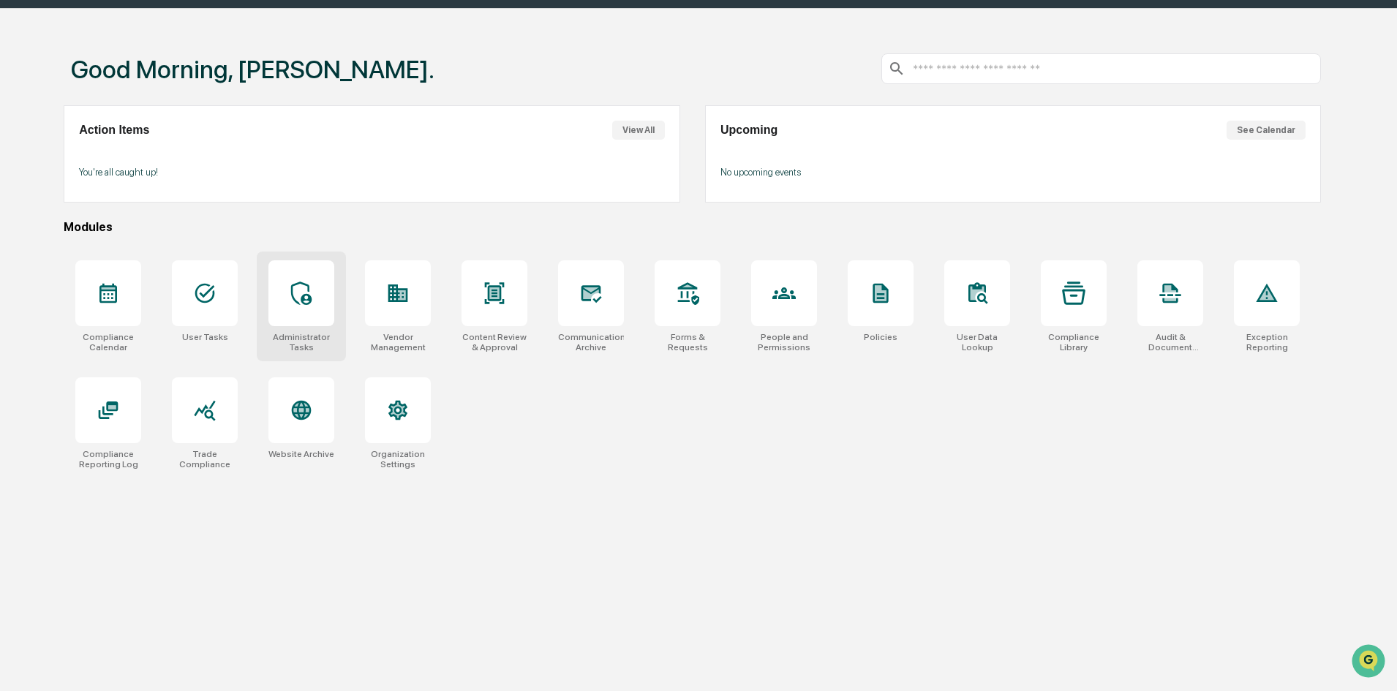
scroll to position [70, 0]
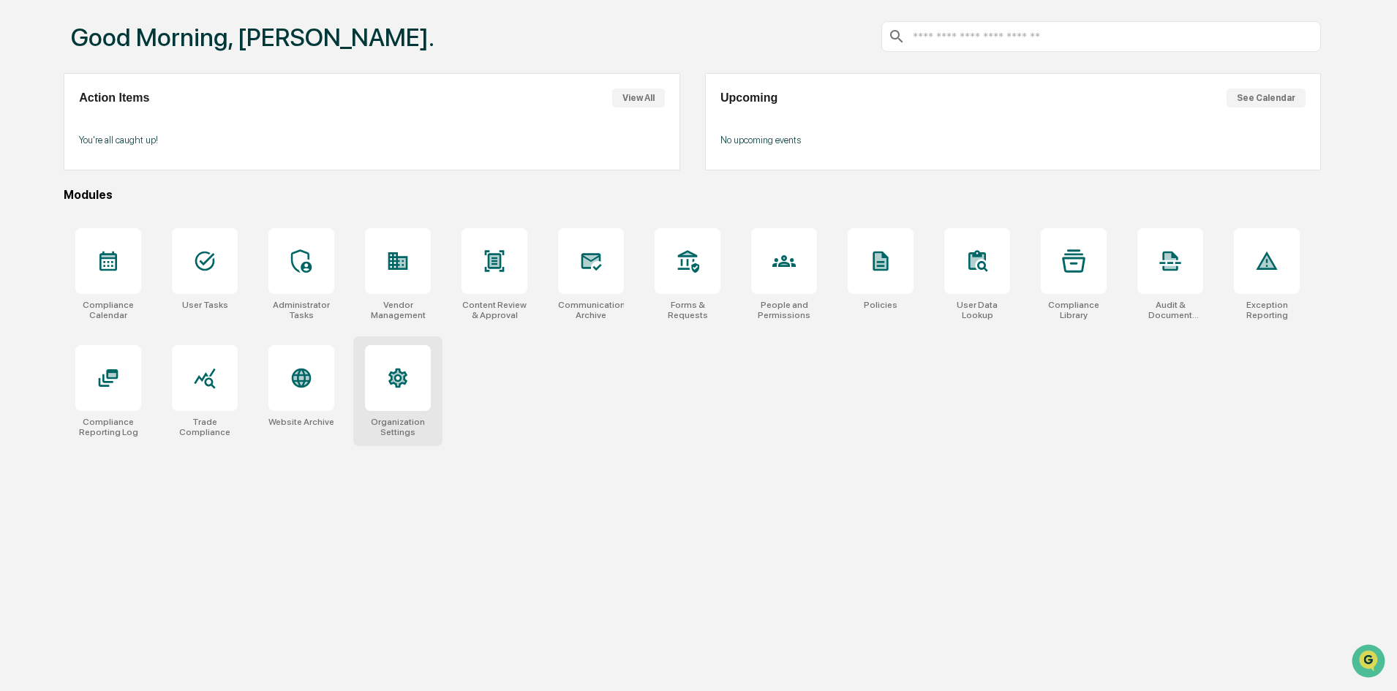
click at [398, 376] on icon at bounding box center [397, 379] width 19 height 20
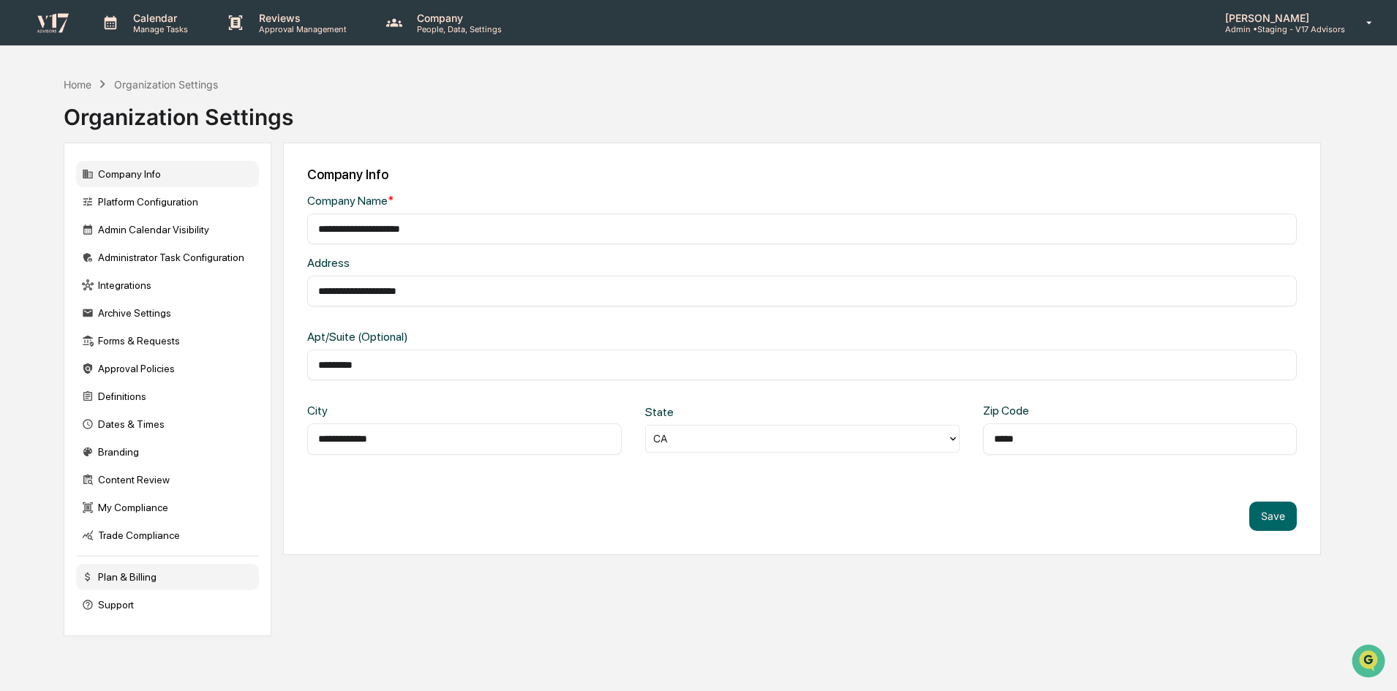
click at [168, 585] on div "Plan & Billing" at bounding box center [167, 577] width 183 height 26
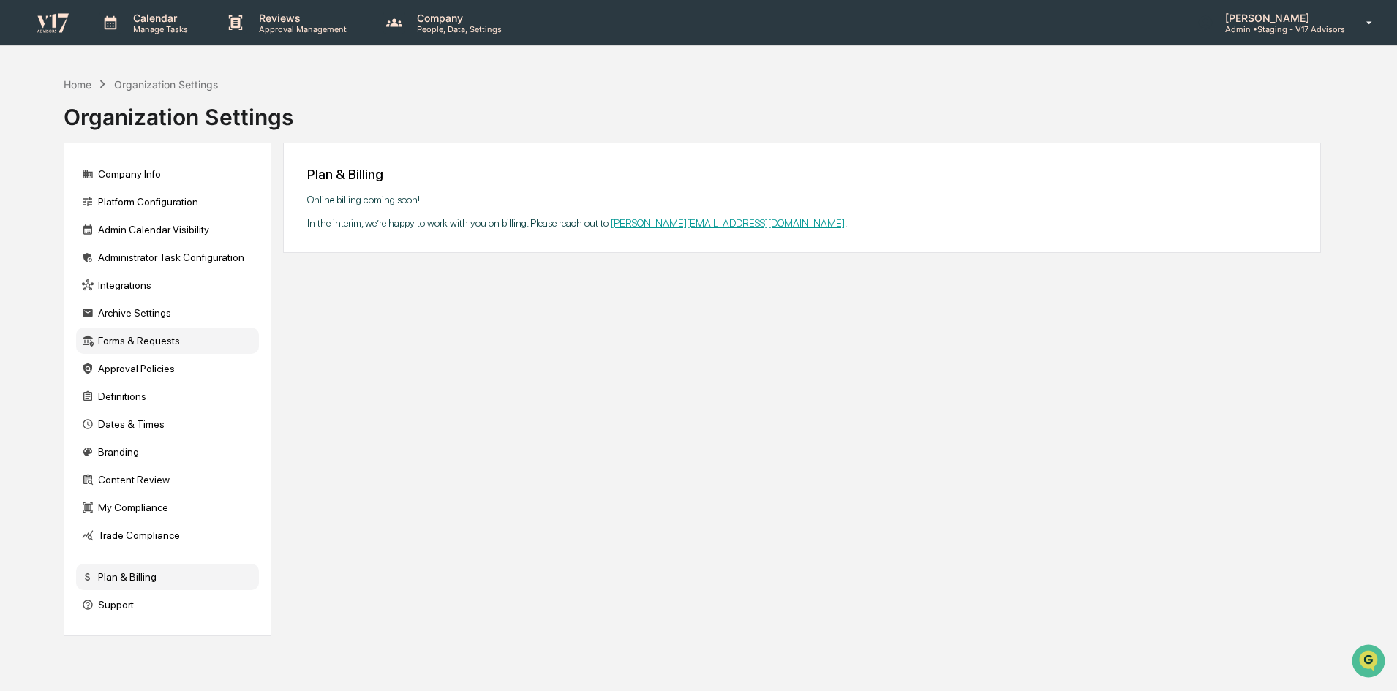
click at [159, 335] on div "Forms & Requests" at bounding box center [167, 341] width 183 height 26
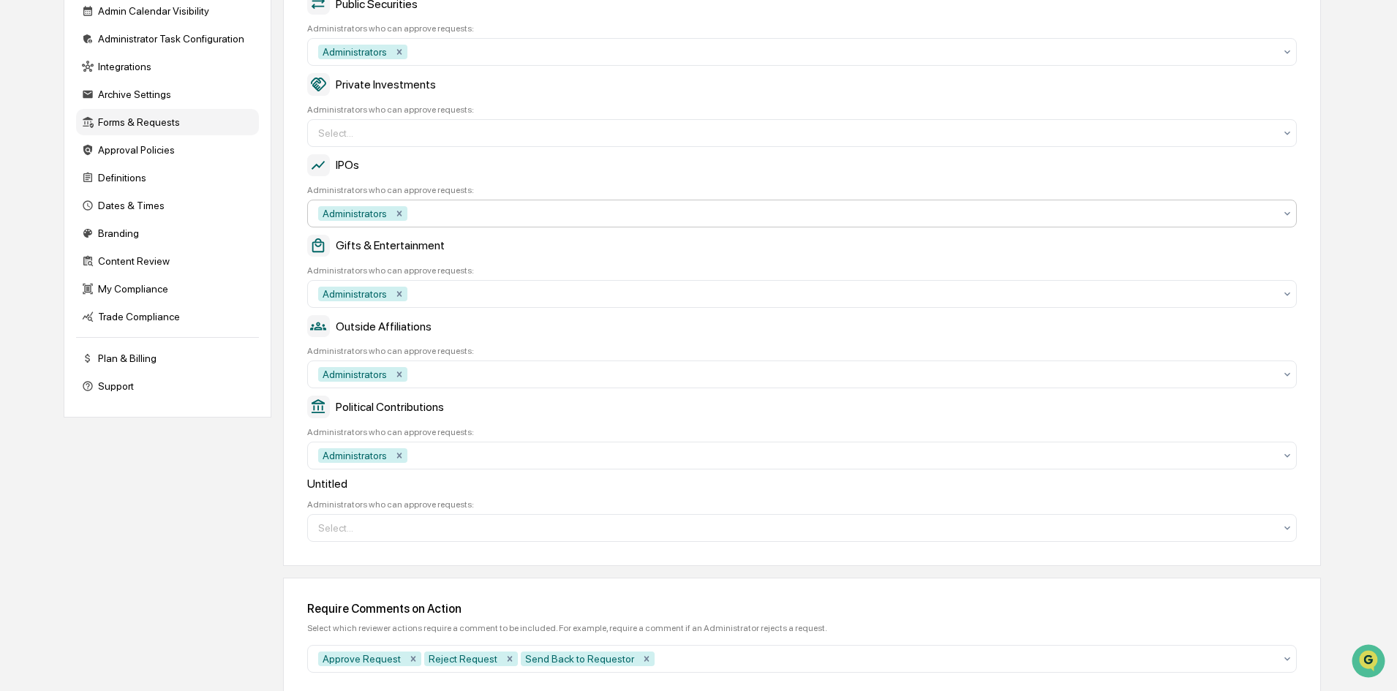
scroll to position [194, 0]
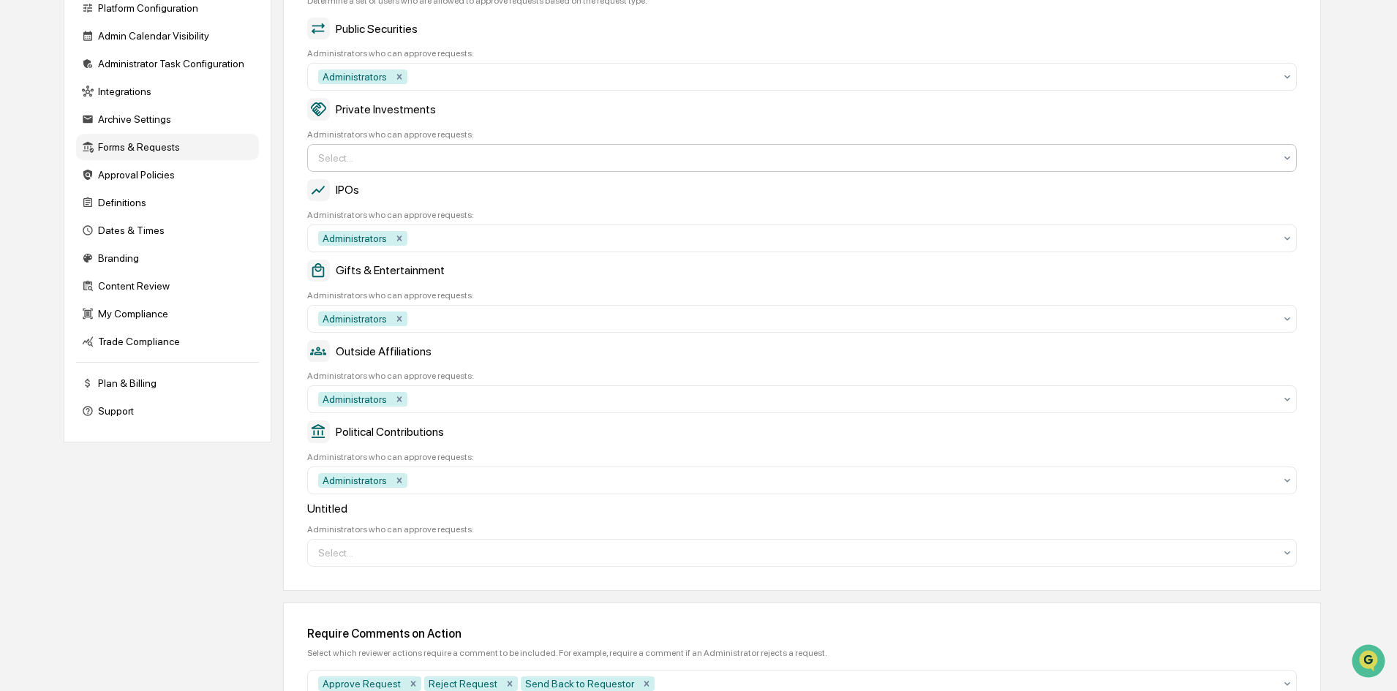
click at [1225, 149] on div "Select..." at bounding box center [796, 157] width 971 height 23
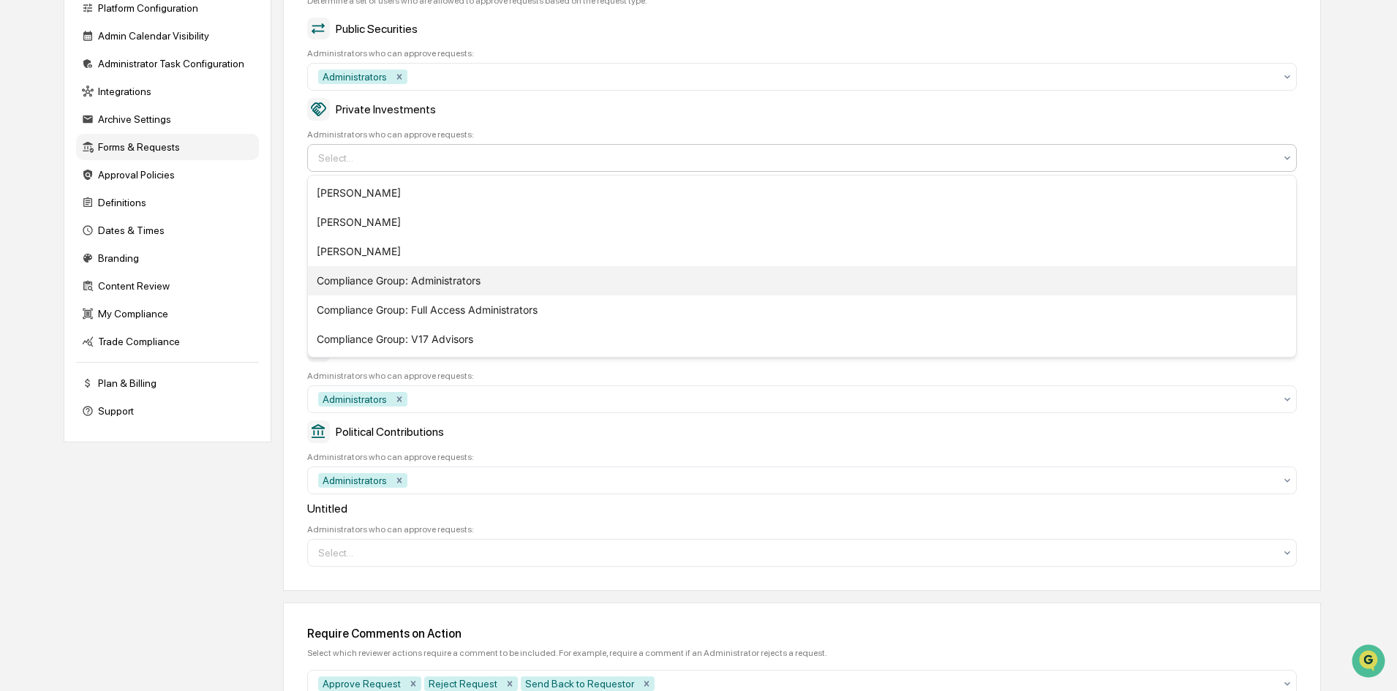
click at [607, 277] on div "Compliance Group: Administrators" at bounding box center [802, 280] width 988 height 29
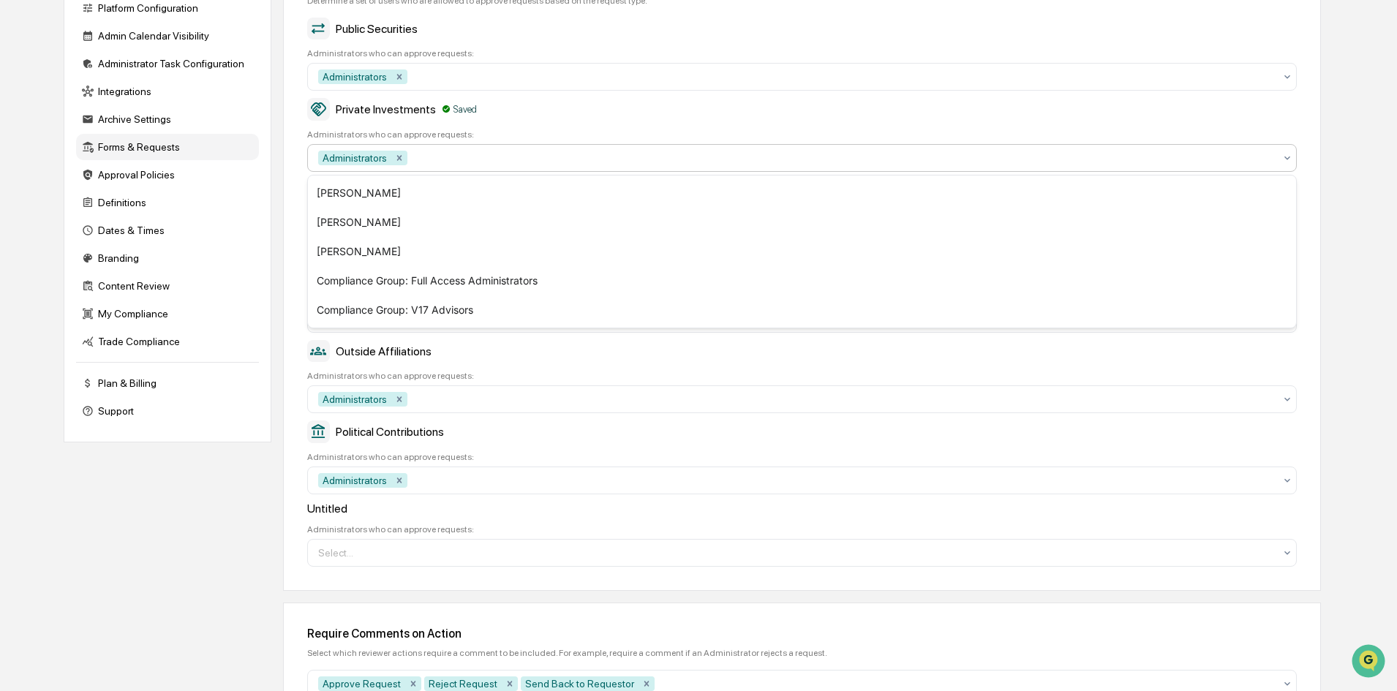
click at [1381, 518] on div "Home Organization Settings Organization Settings Company Info Platform Configur…" at bounding box center [698, 320] width 1397 height 889
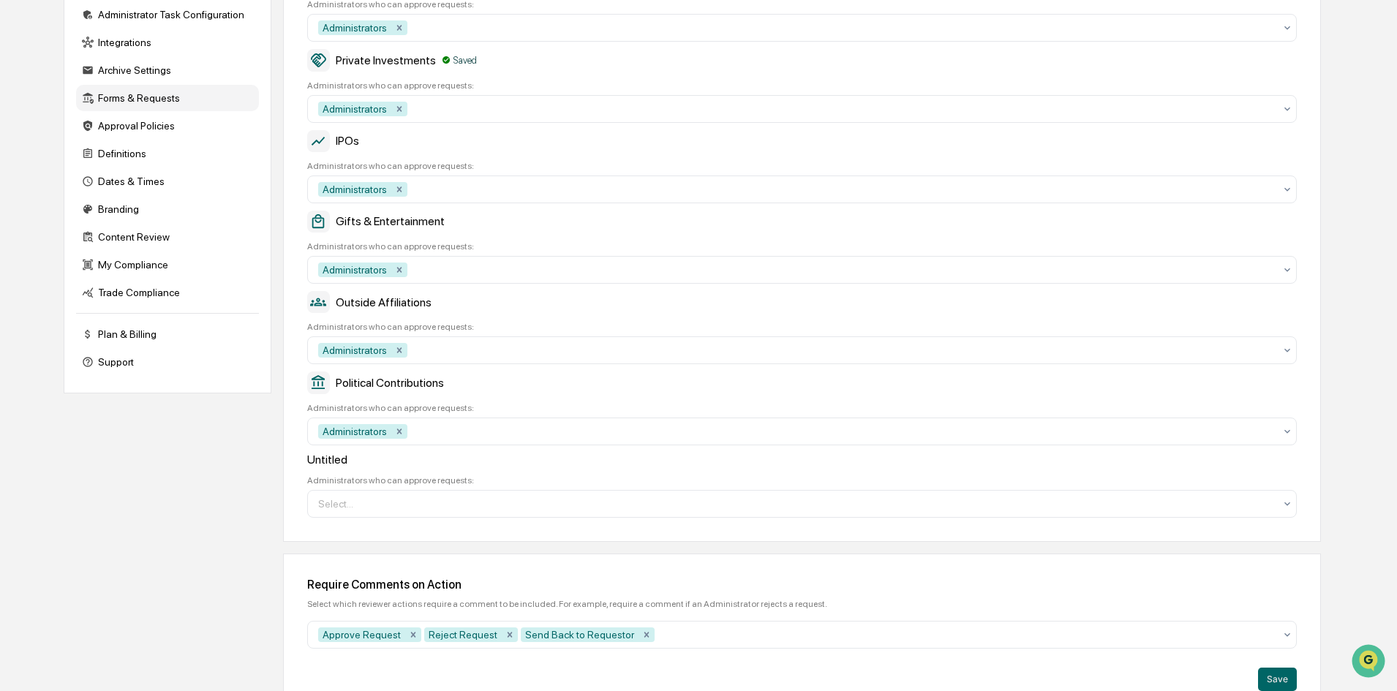
scroll to position [267, 0]
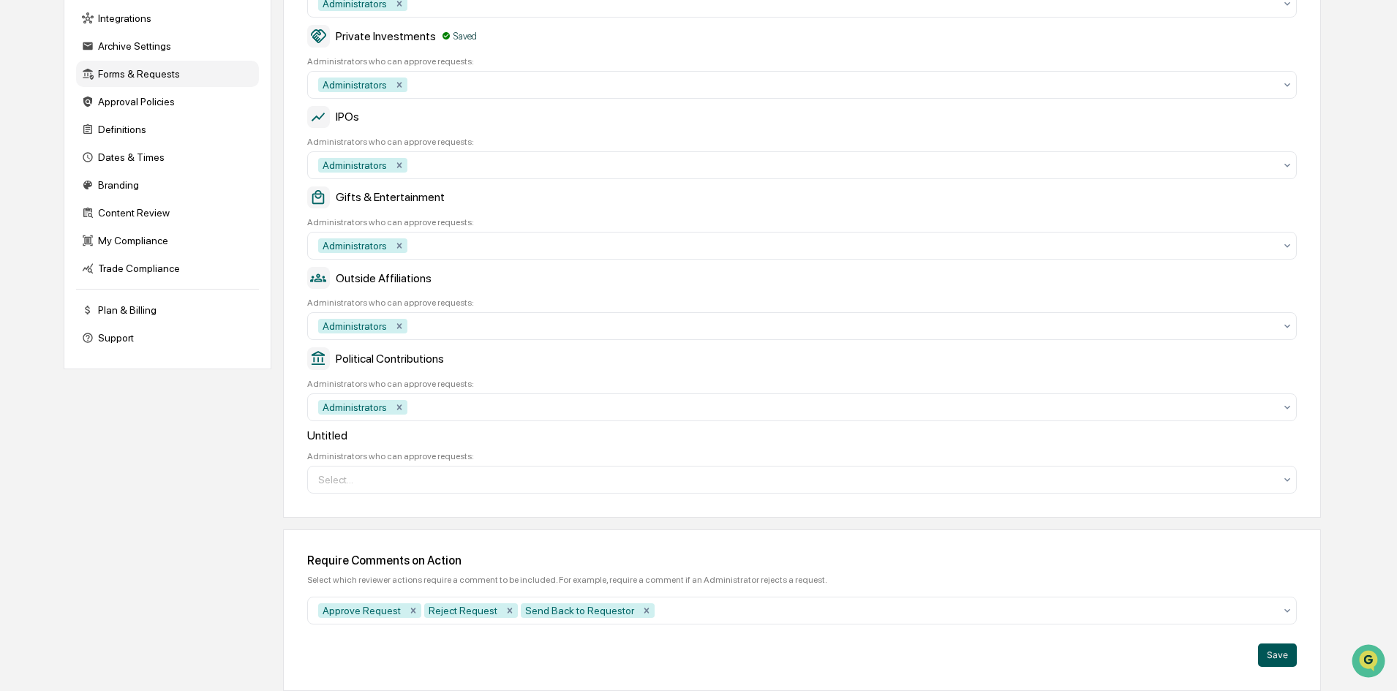
click at [1274, 653] on button "Save" at bounding box center [1277, 655] width 39 height 23
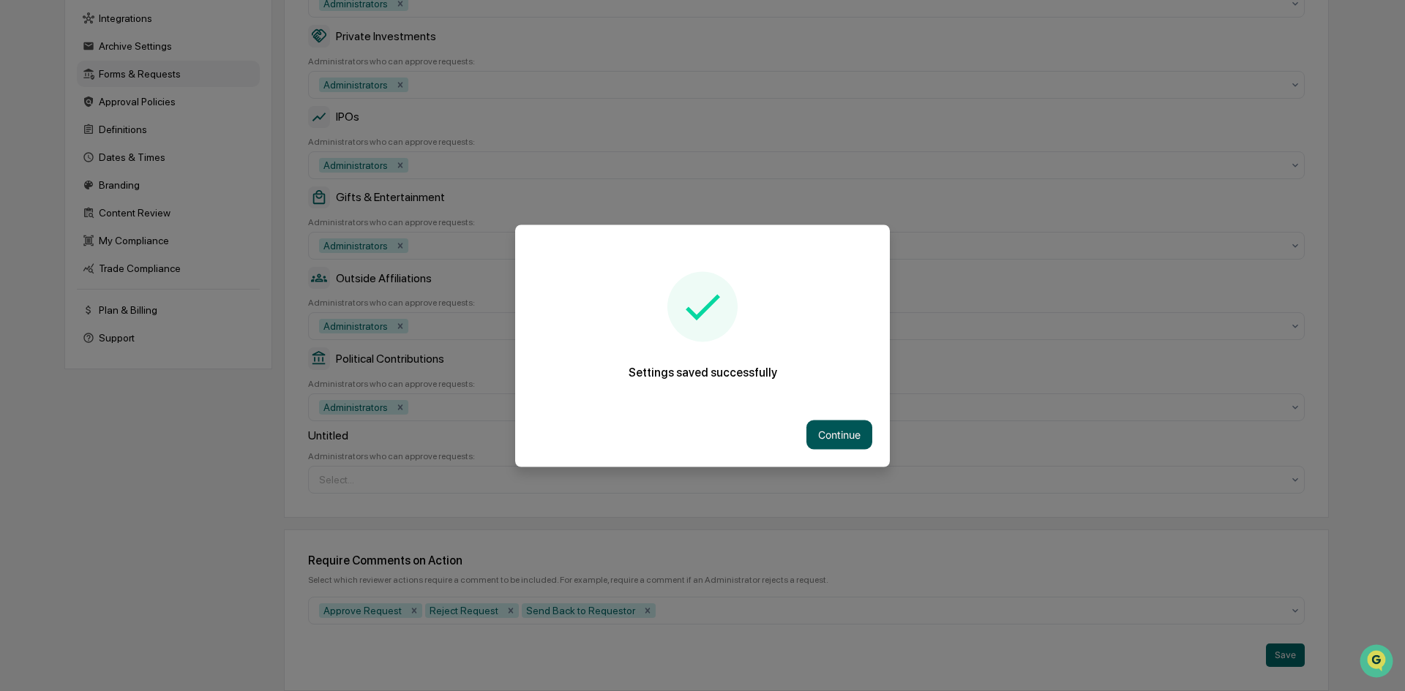
click at [822, 432] on button "Continue" at bounding box center [839, 434] width 66 height 29
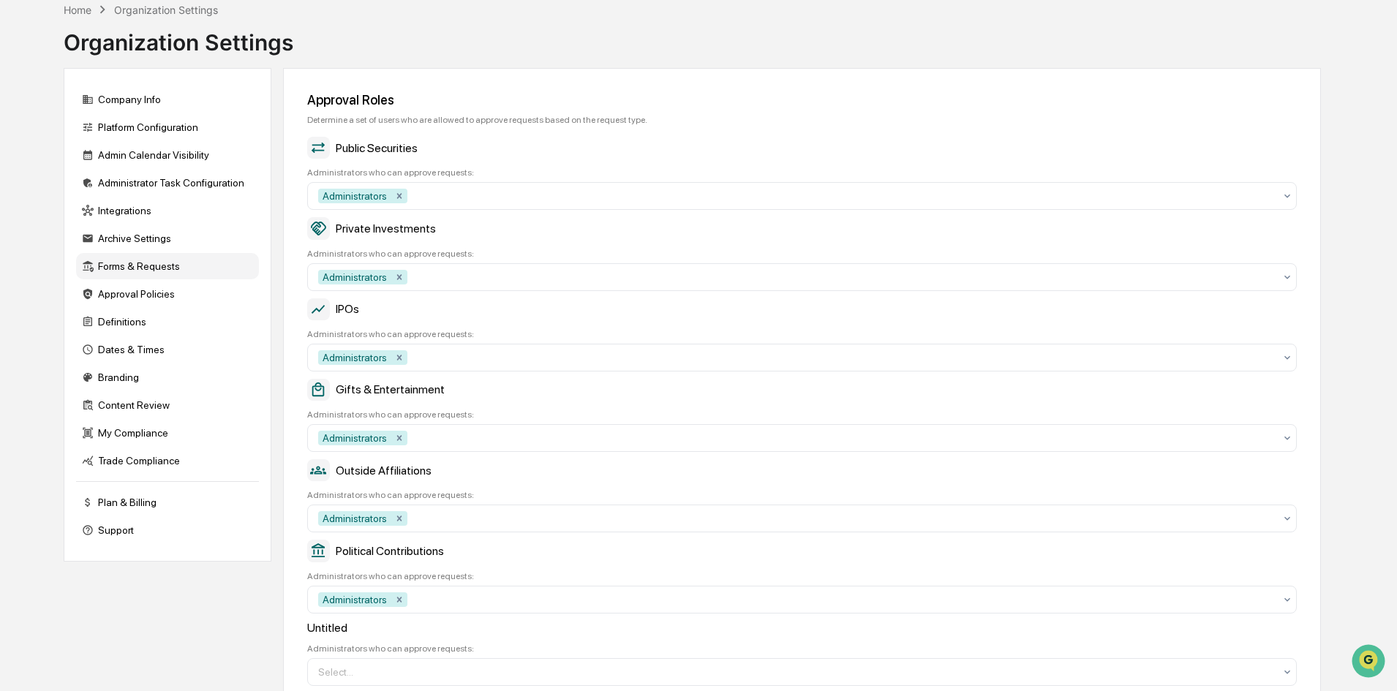
scroll to position [0, 0]
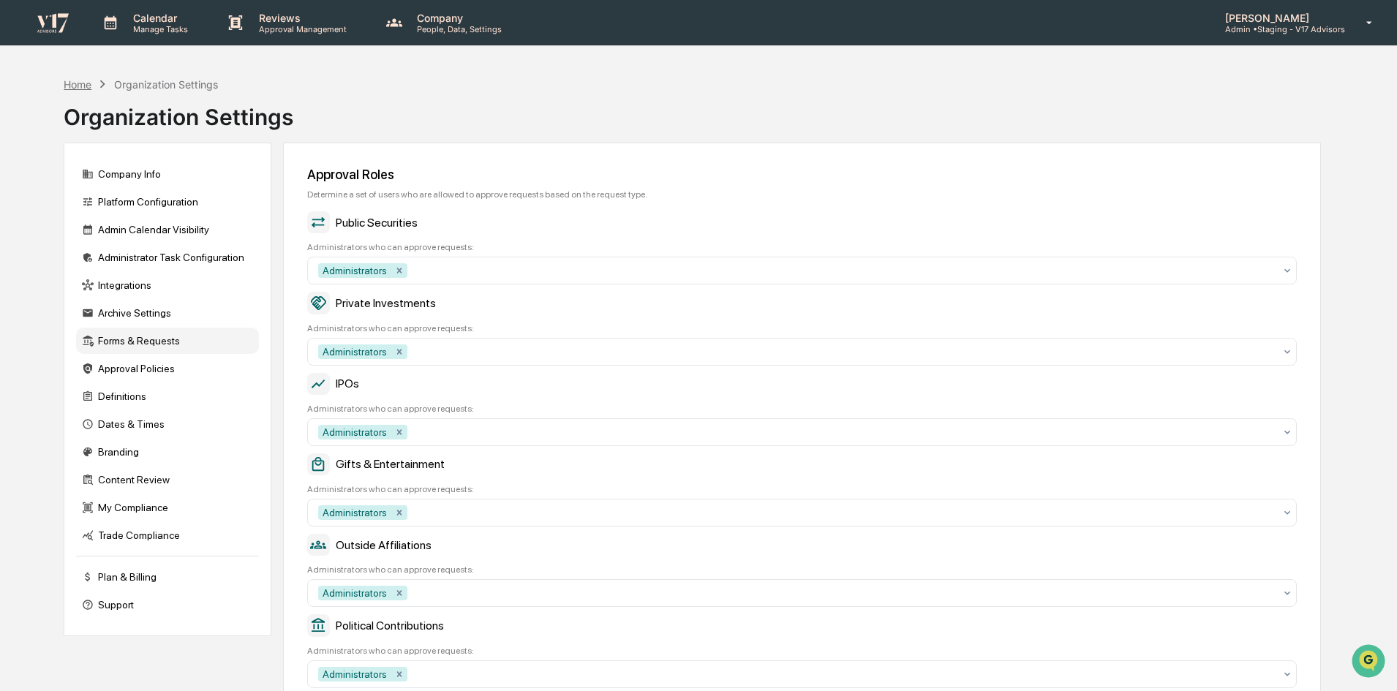
click at [81, 86] on div "Home" at bounding box center [78, 84] width 28 height 12
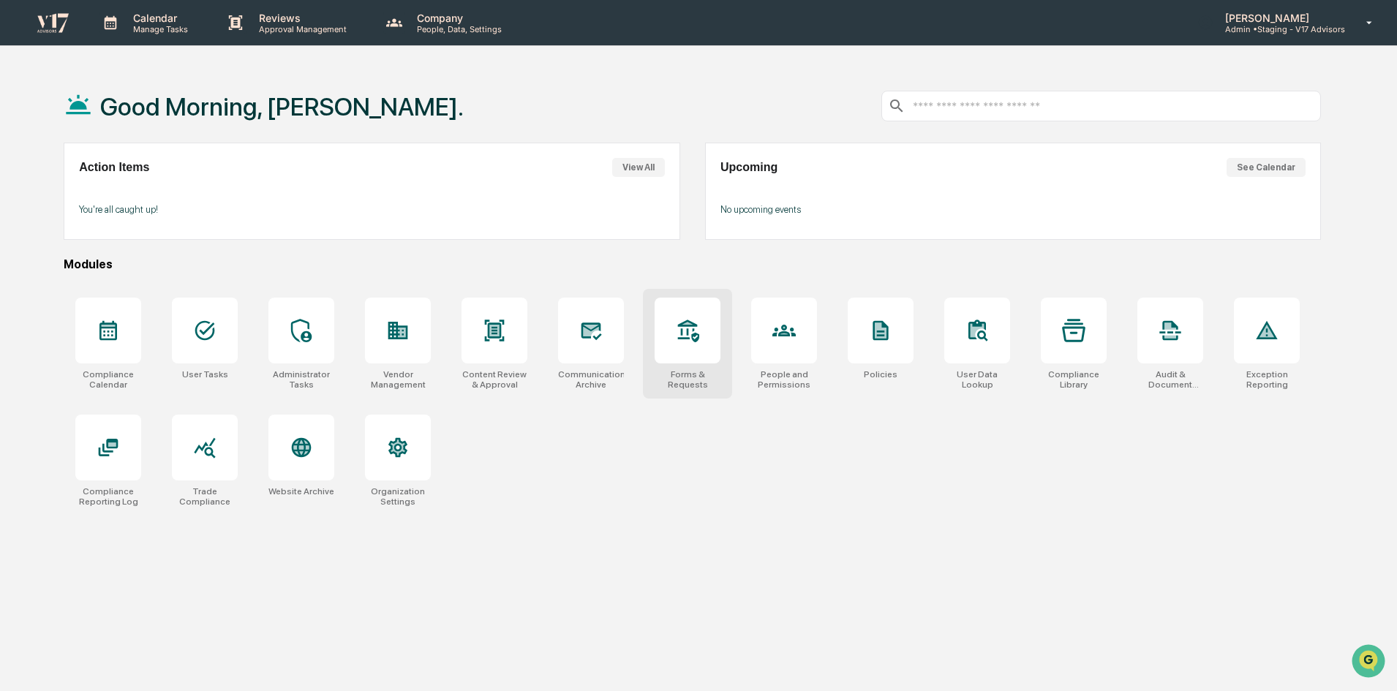
click at [677, 354] on div at bounding box center [688, 331] width 66 height 66
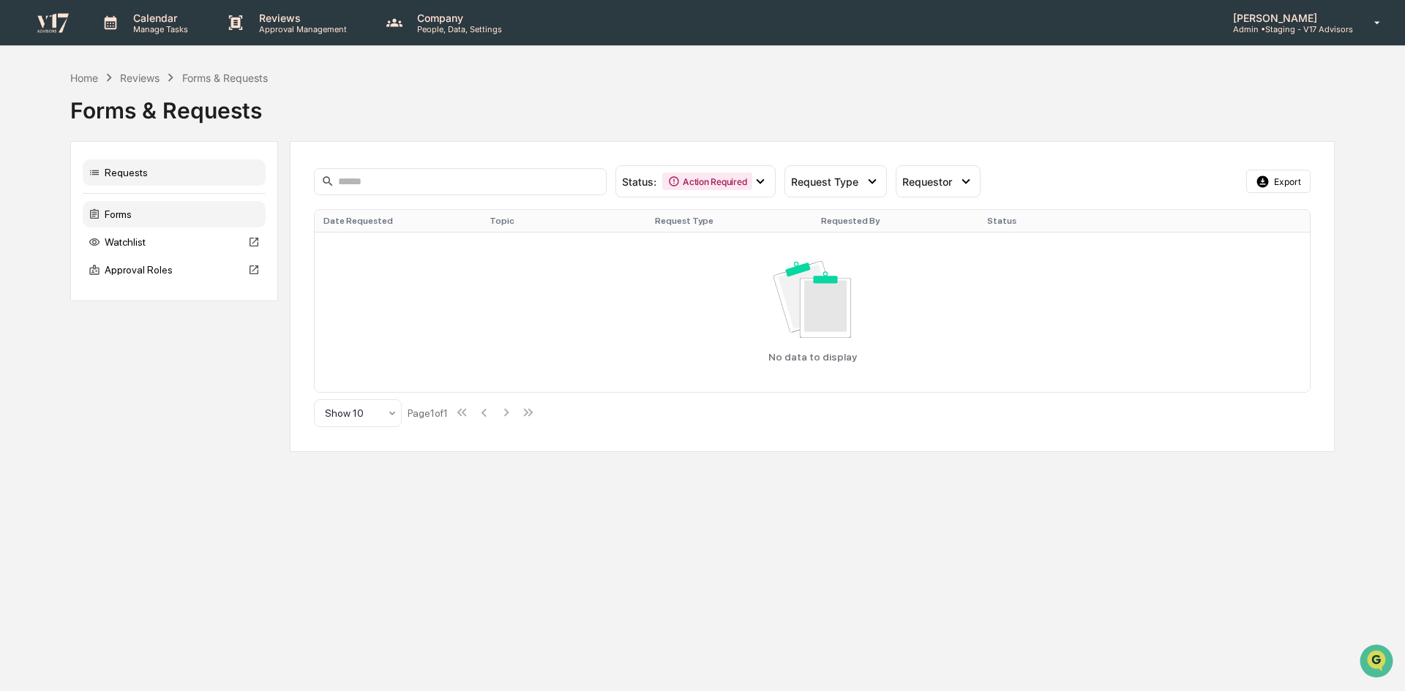
click at [132, 219] on div "Forms" at bounding box center [174, 214] width 183 height 26
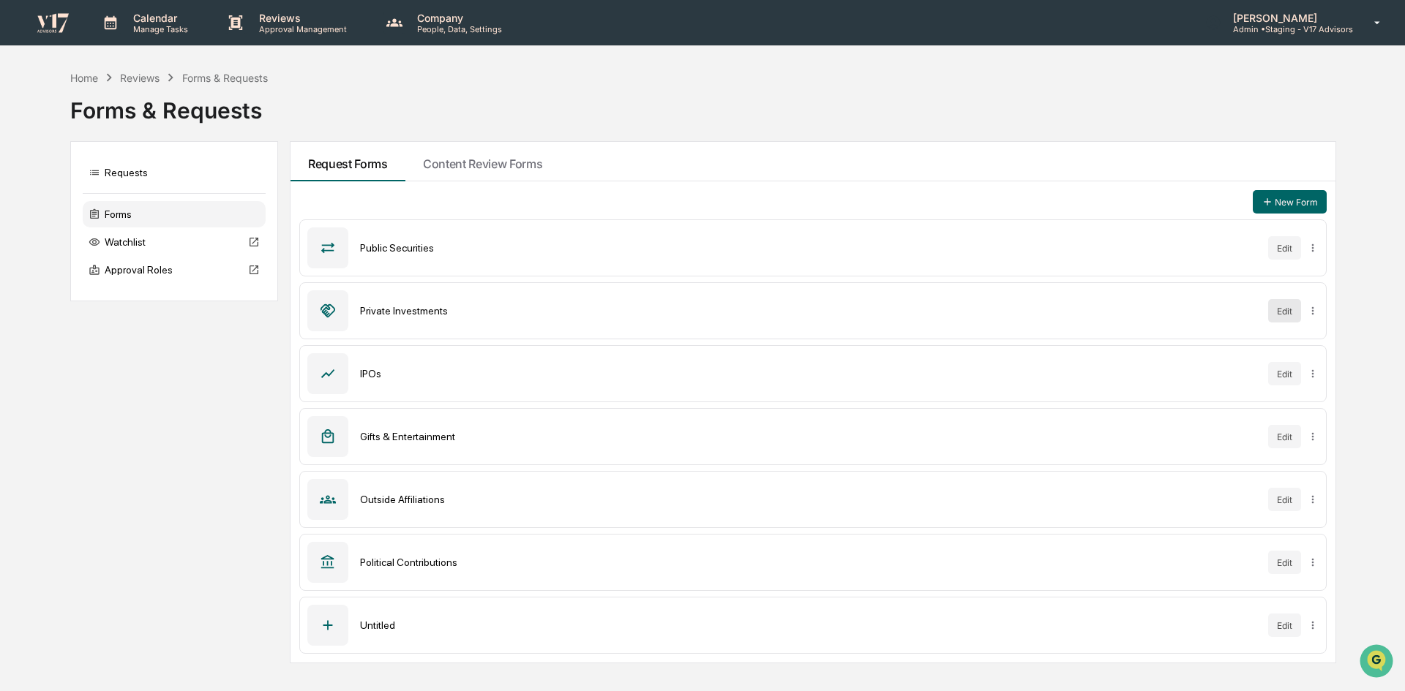
click at [1272, 315] on button "Edit" at bounding box center [1284, 310] width 33 height 23
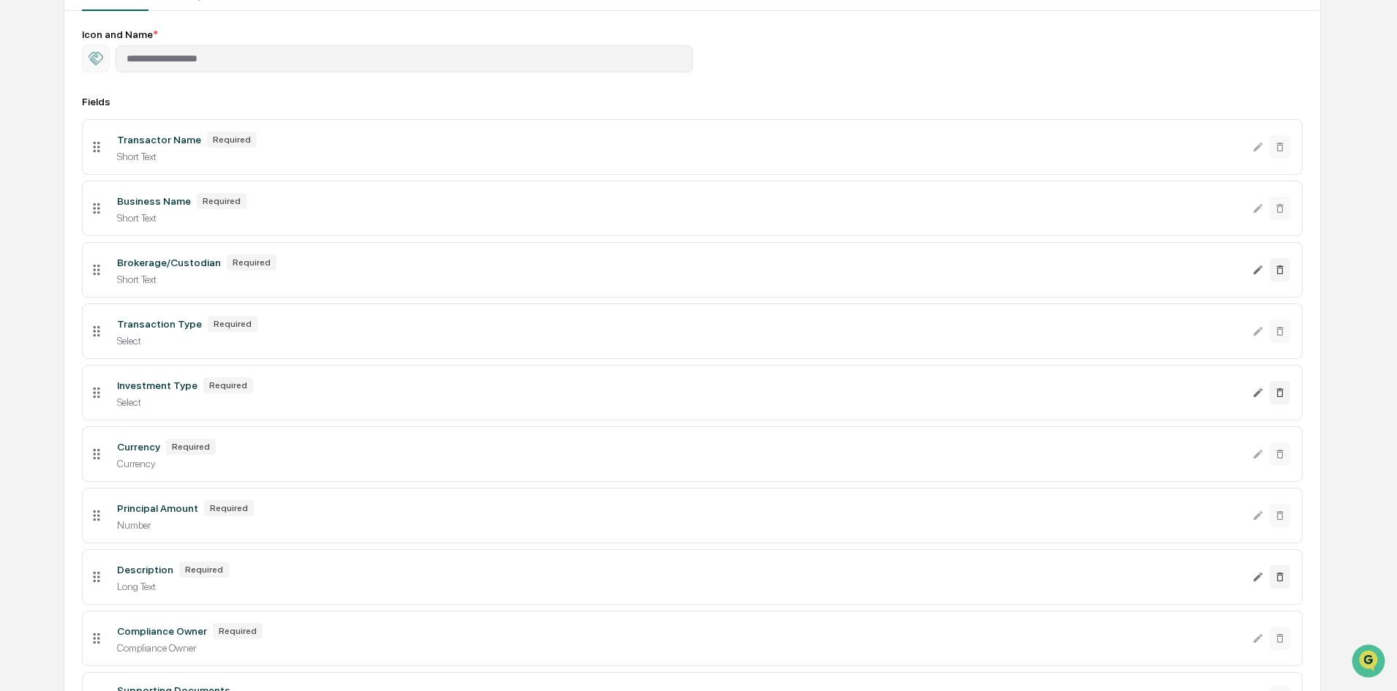
scroll to position [293, 0]
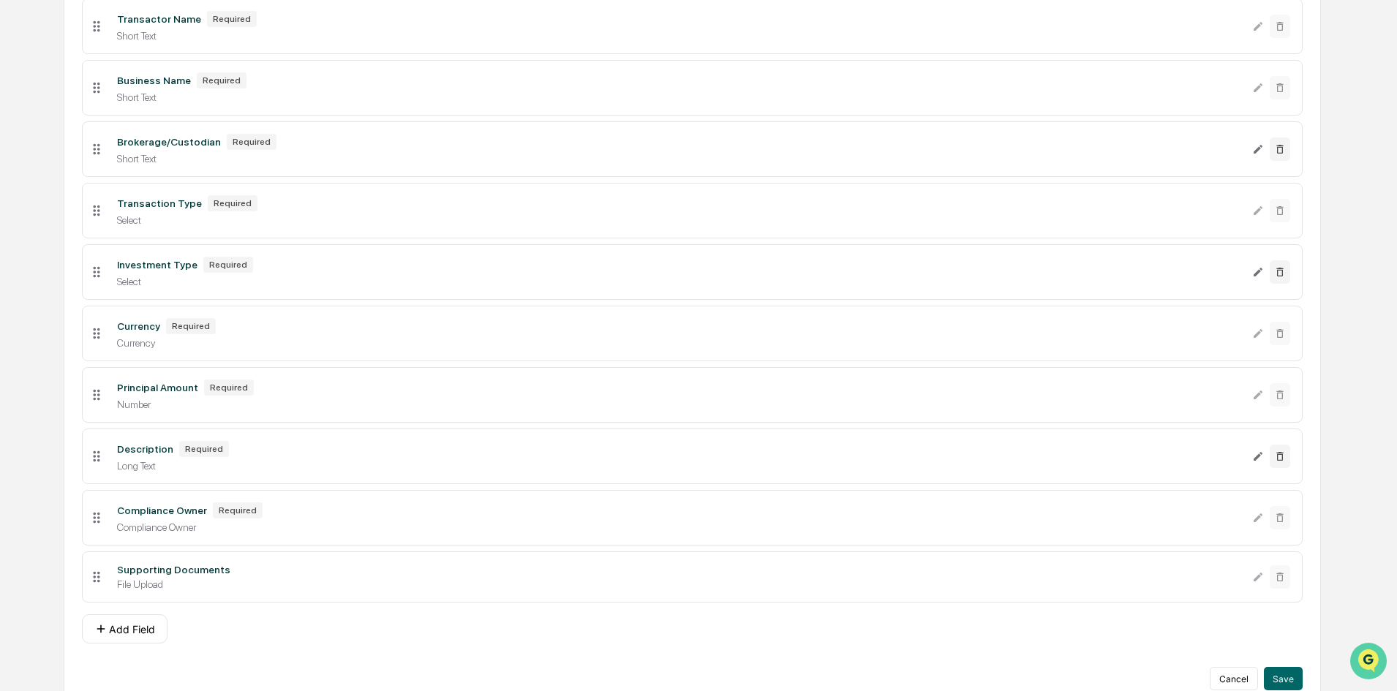
click at [1374, 656] on img "Open customer support" at bounding box center [1369, 661] width 37 height 29
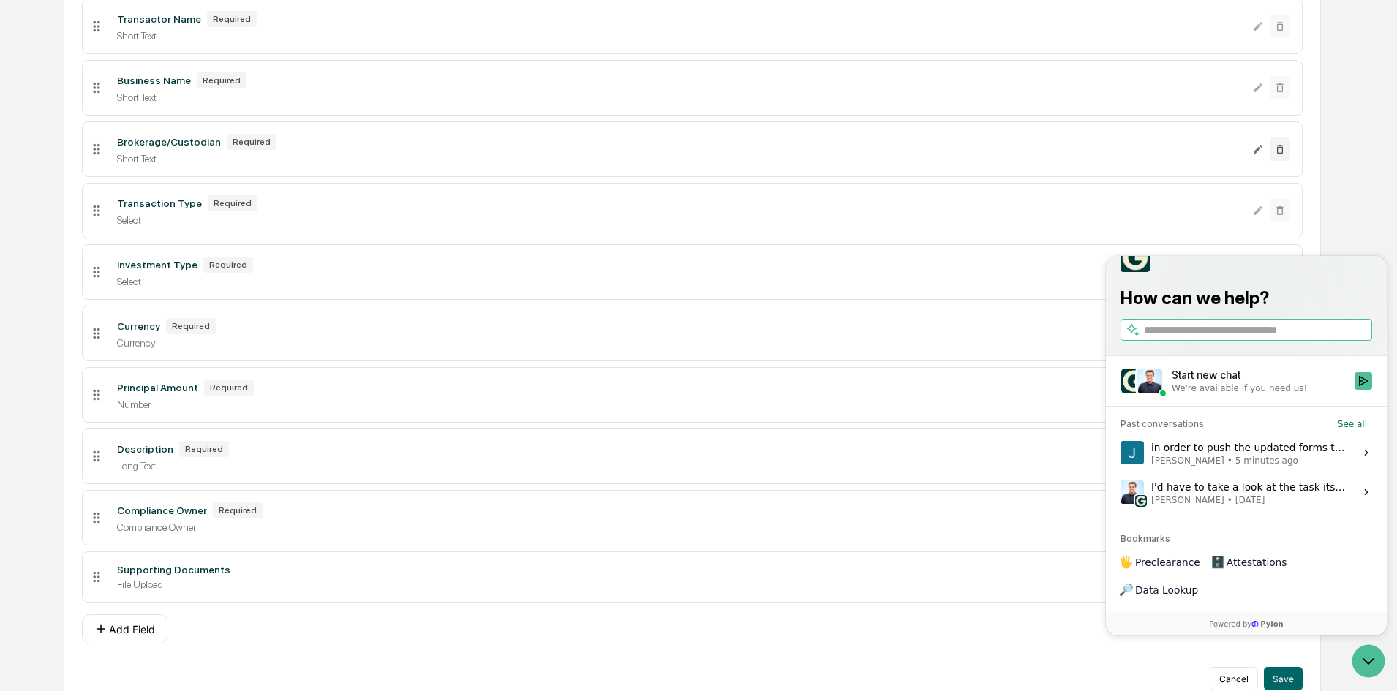
click at [1332, 165] on div "**********" at bounding box center [693, 243] width 1302 height 932
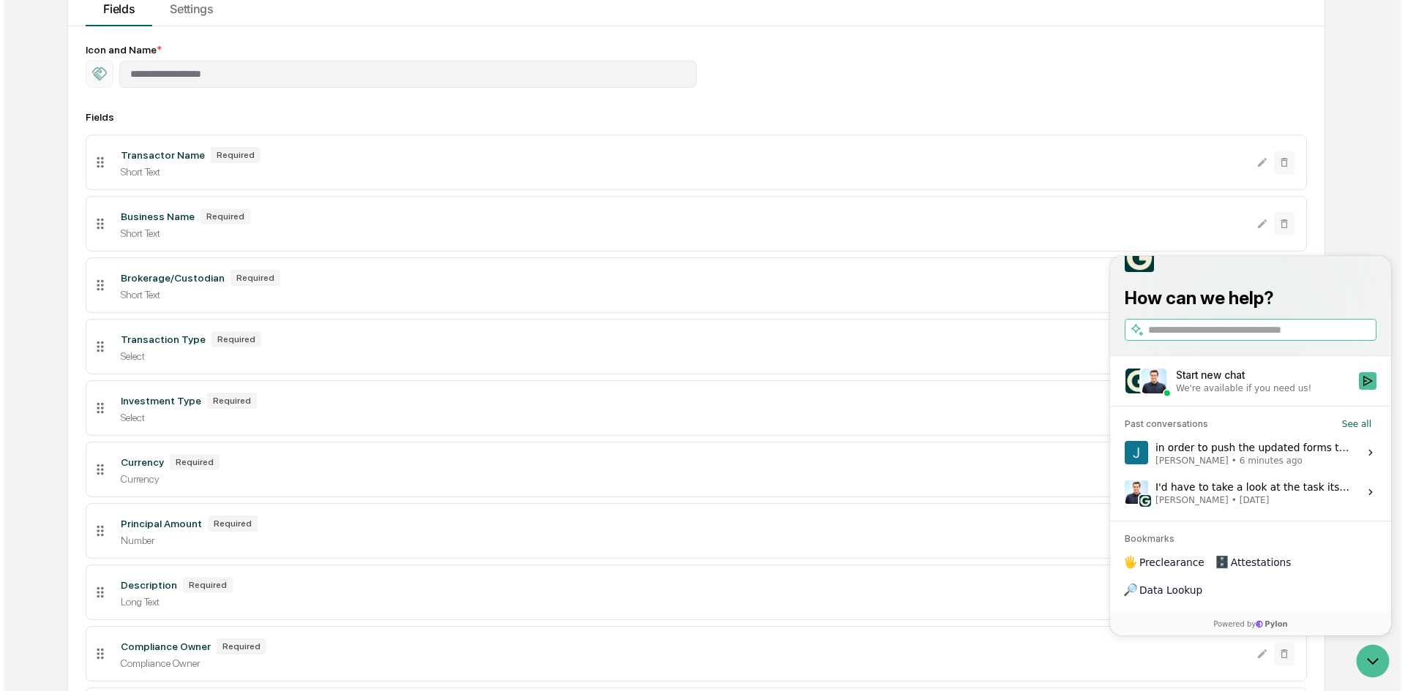
scroll to position [0, 0]
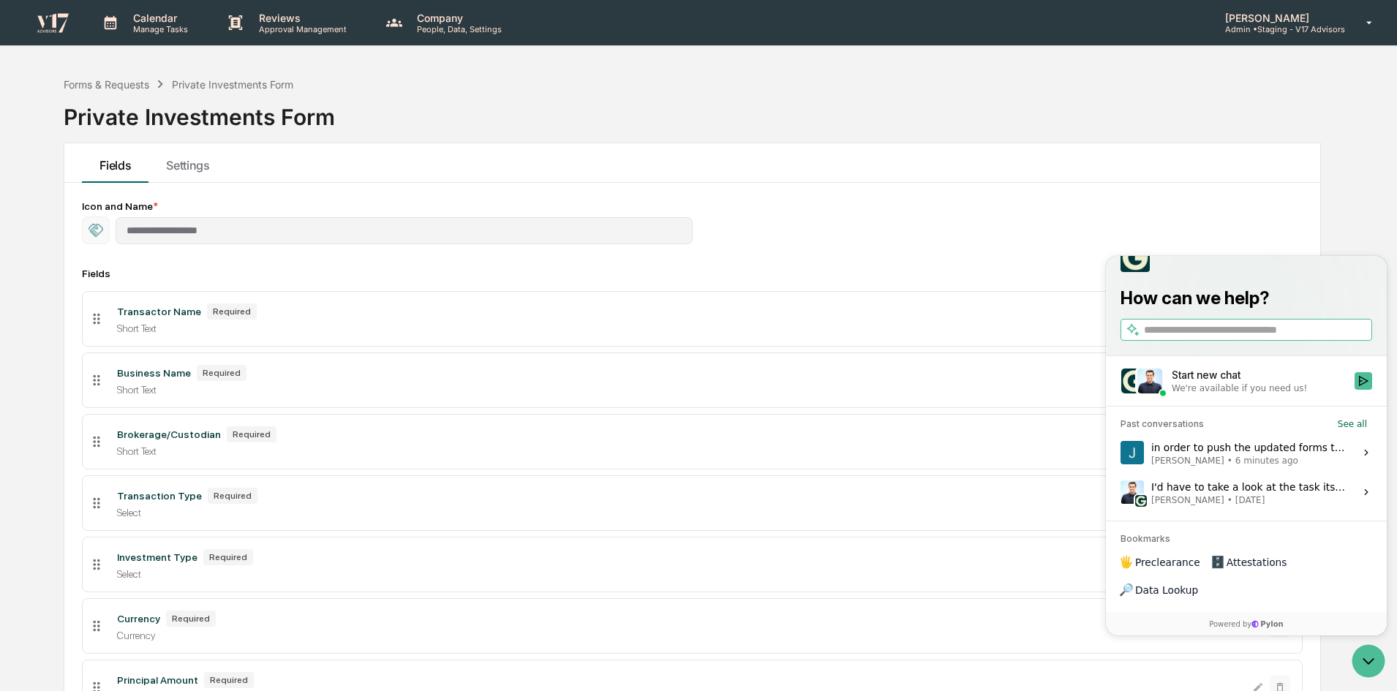
click at [1288, 31] on p "Admin • Staging - V17 Advisors" at bounding box center [1280, 29] width 132 height 10
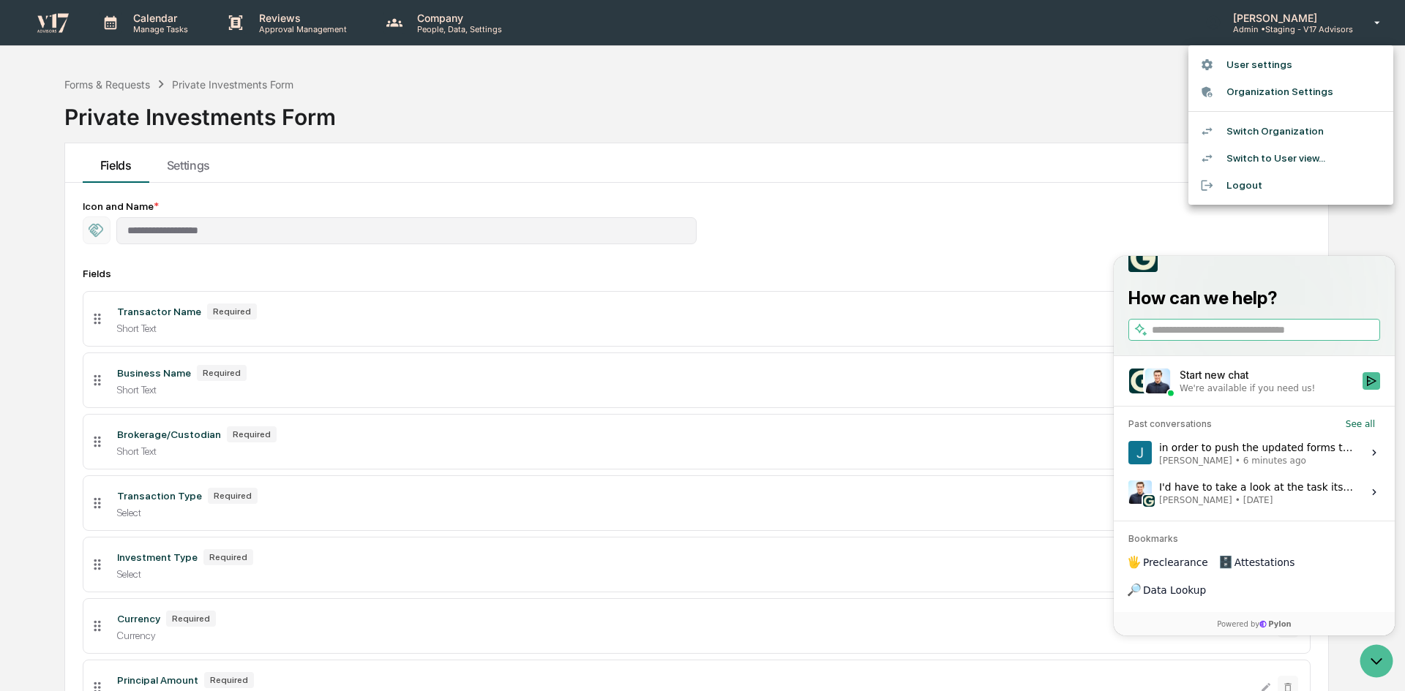
click at [1287, 135] on li "Switch Organization" at bounding box center [1290, 131] width 205 height 27
